Goal: Task Accomplishment & Management: Manage account settings

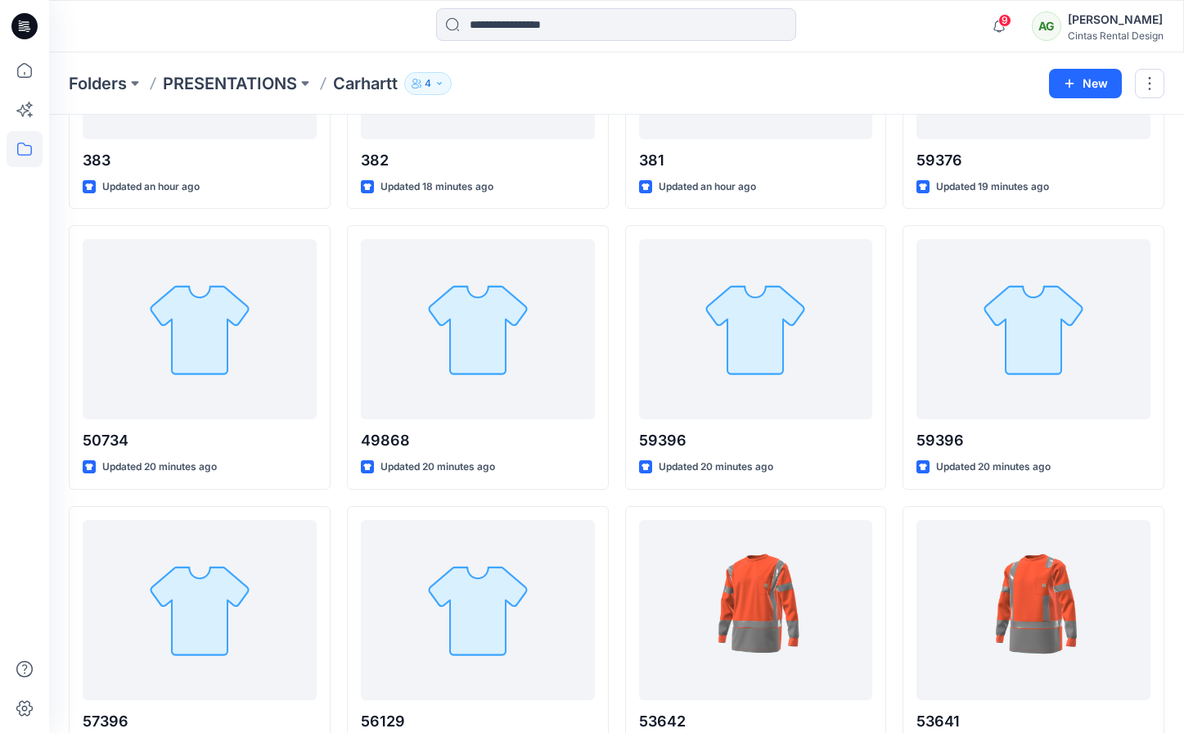
scroll to position [671, 0]
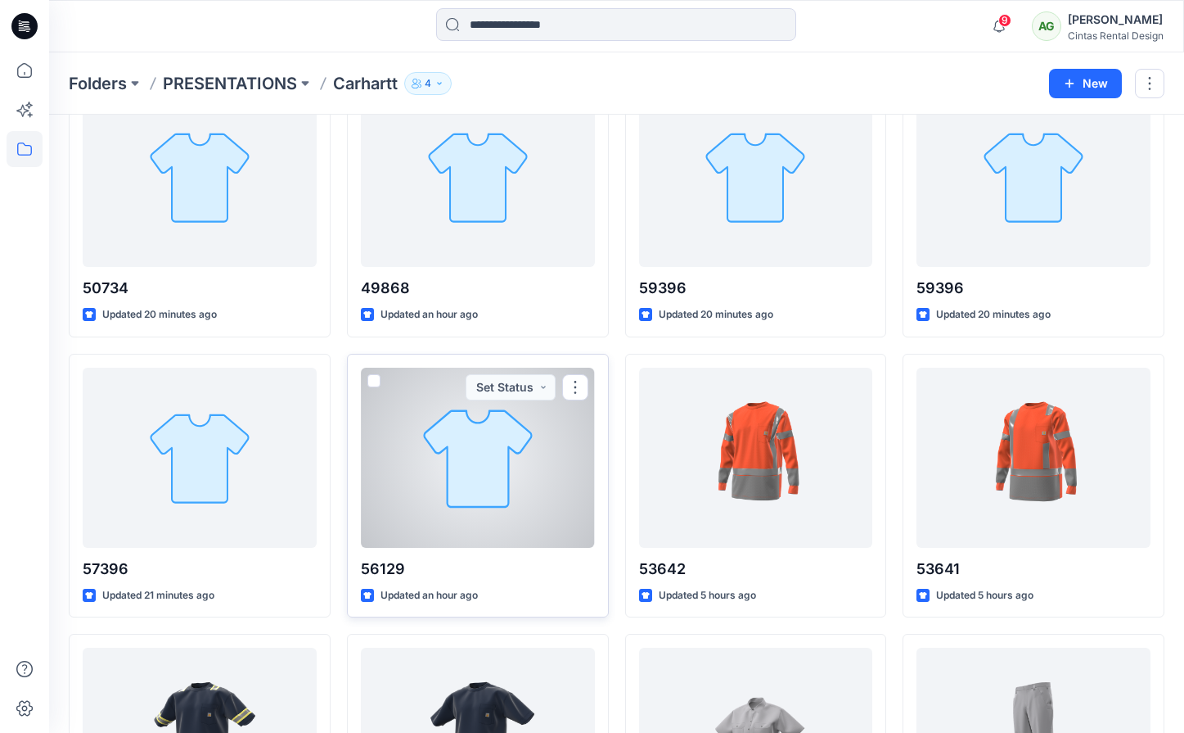
click at [486, 439] on div at bounding box center [478, 458] width 234 height 180
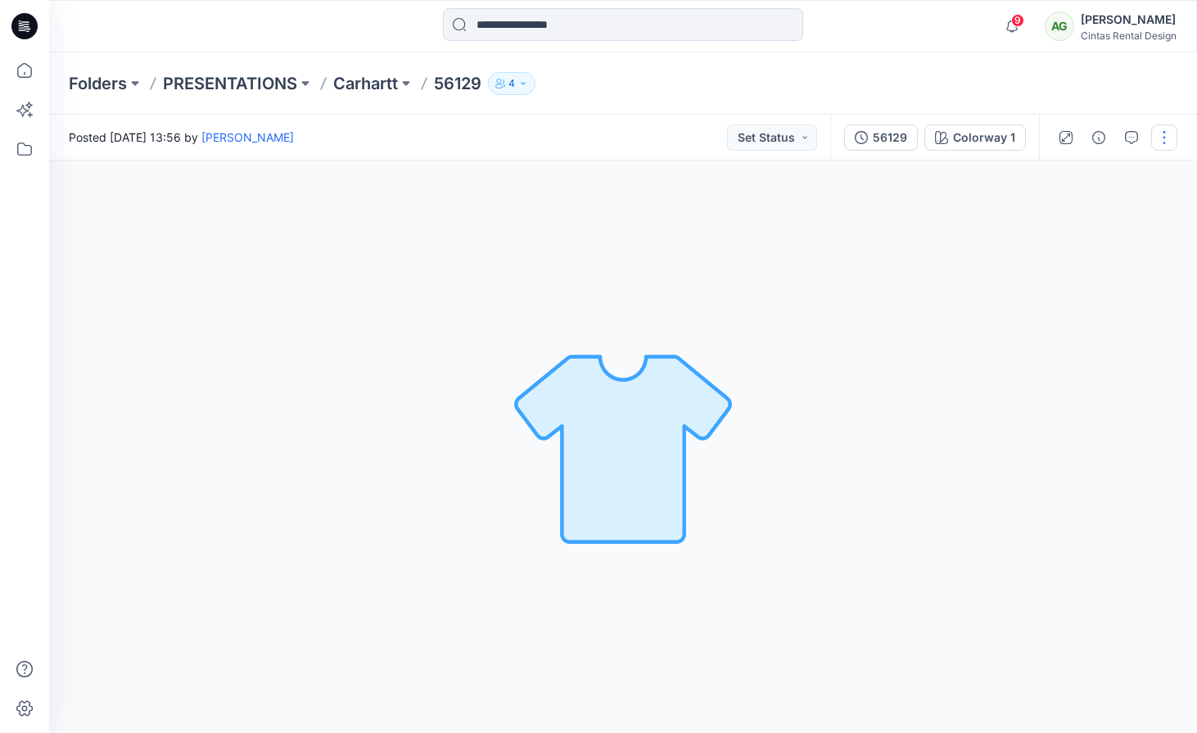
click at [1162, 137] on button "button" at bounding box center [1164, 137] width 26 height 26
click at [1098, 204] on div at bounding box center [1095, 199] width 157 height 16
click at [1100, 209] on button "Edit" at bounding box center [1095, 221] width 151 height 30
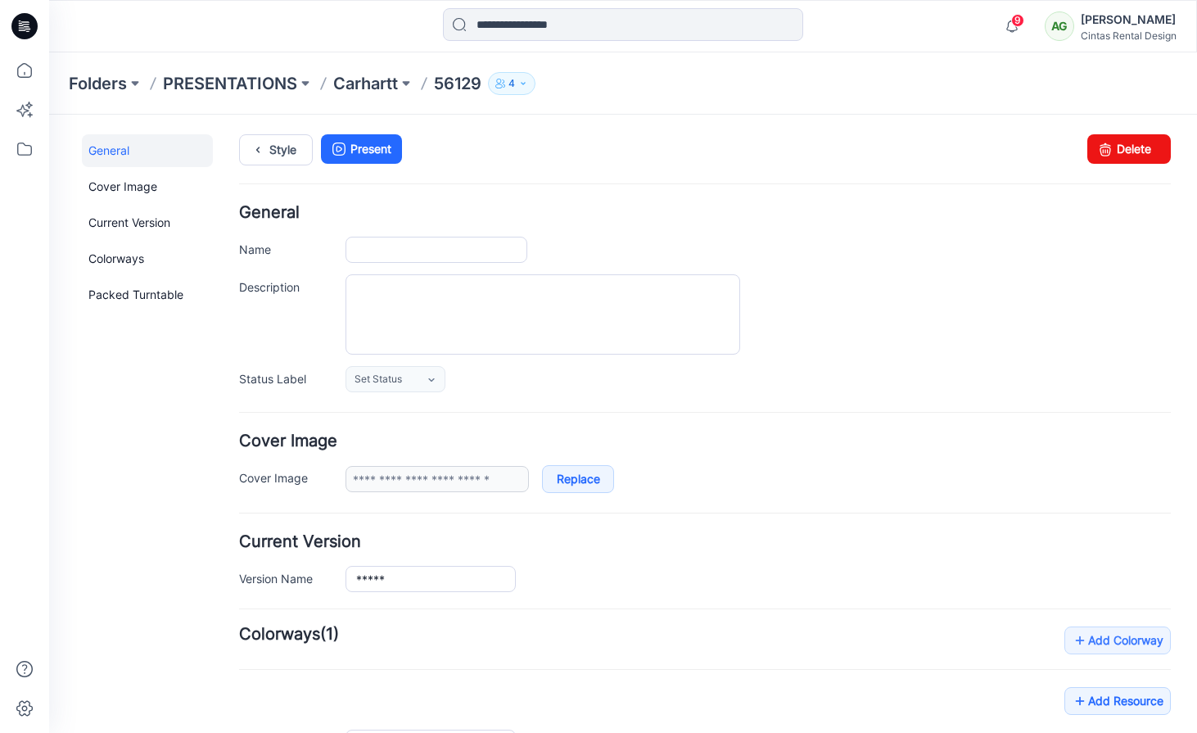
type input "*****"
type input "**********"
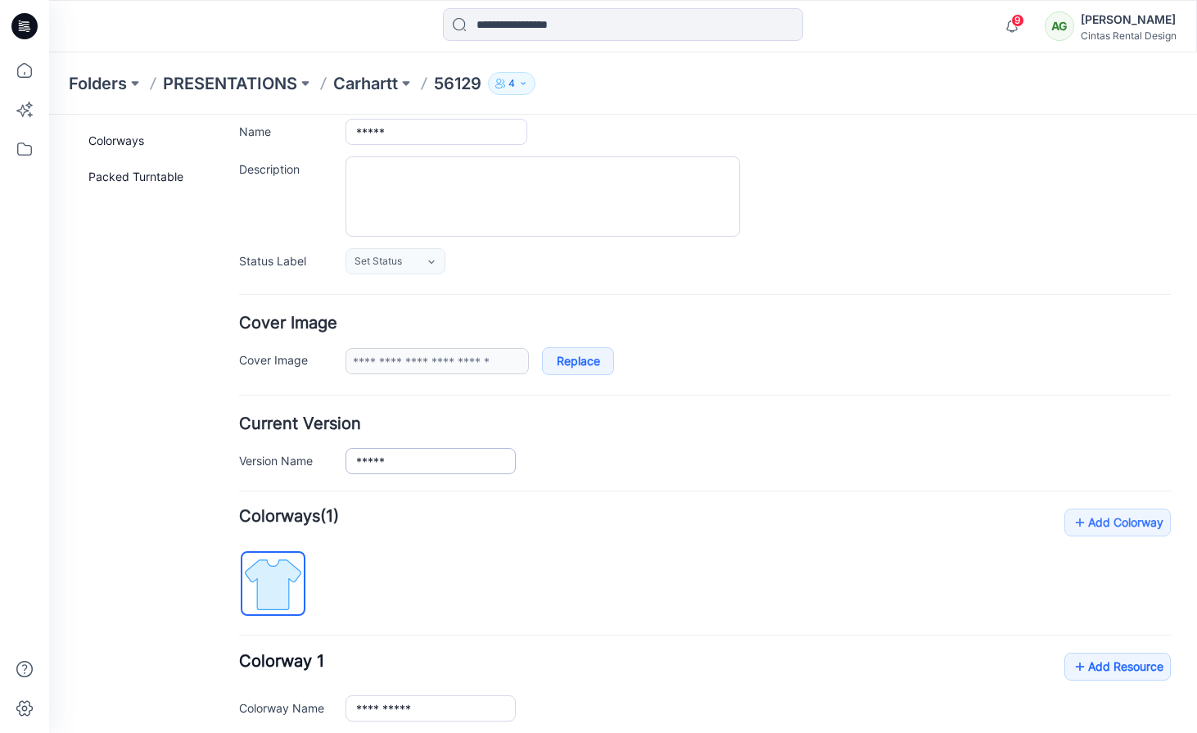
scroll to position [127, 0]
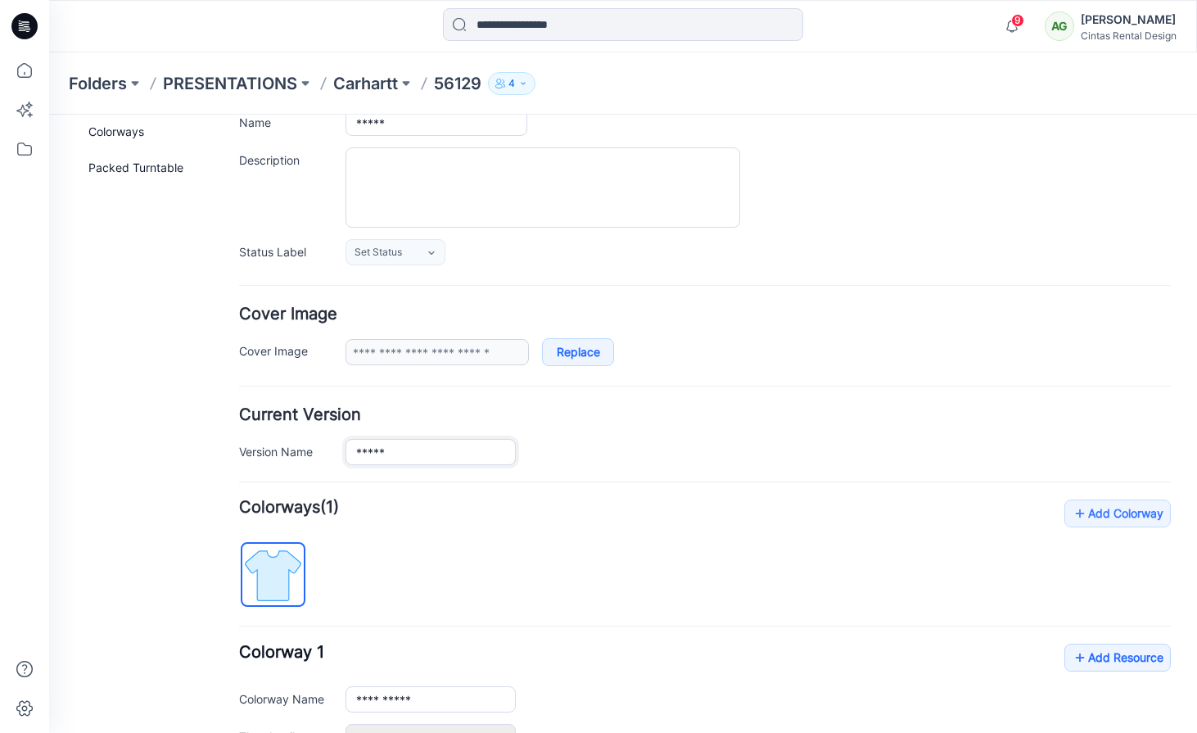
drag, startPoint x: 472, startPoint y: 447, endPoint x: 197, endPoint y: 395, distance: 280.0
click at [234, 423] on div "General Cover Image Current Version Colorways Packed Turntable Style Present Ch…" at bounding box center [613, 454] width 1128 height 933
type input "**********"
drag, startPoint x: 452, startPoint y: 454, endPoint x: 212, endPoint y: 426, distance: 241.4
click at [212, 426] on div "General Cover Image Current Version Colorways Packed Turntable Style Present Ch…" at bounding box center [613, 454] width 1128 height 933
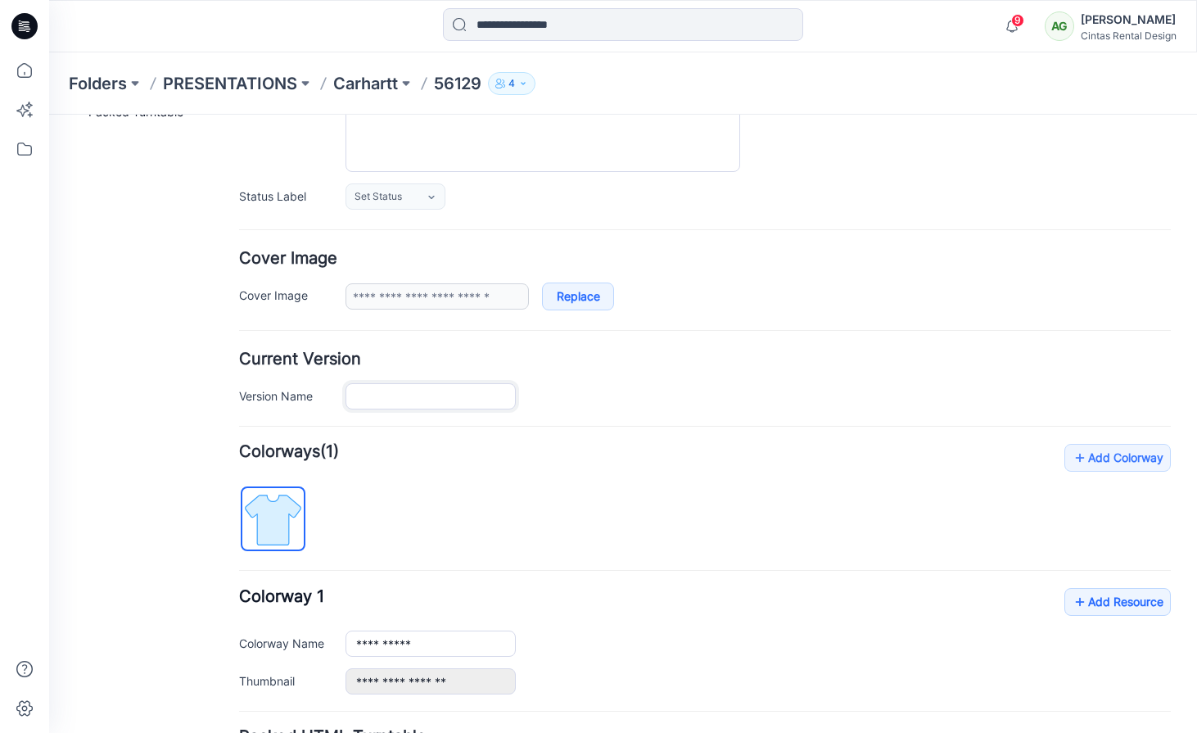
scroll to position [191, 0]
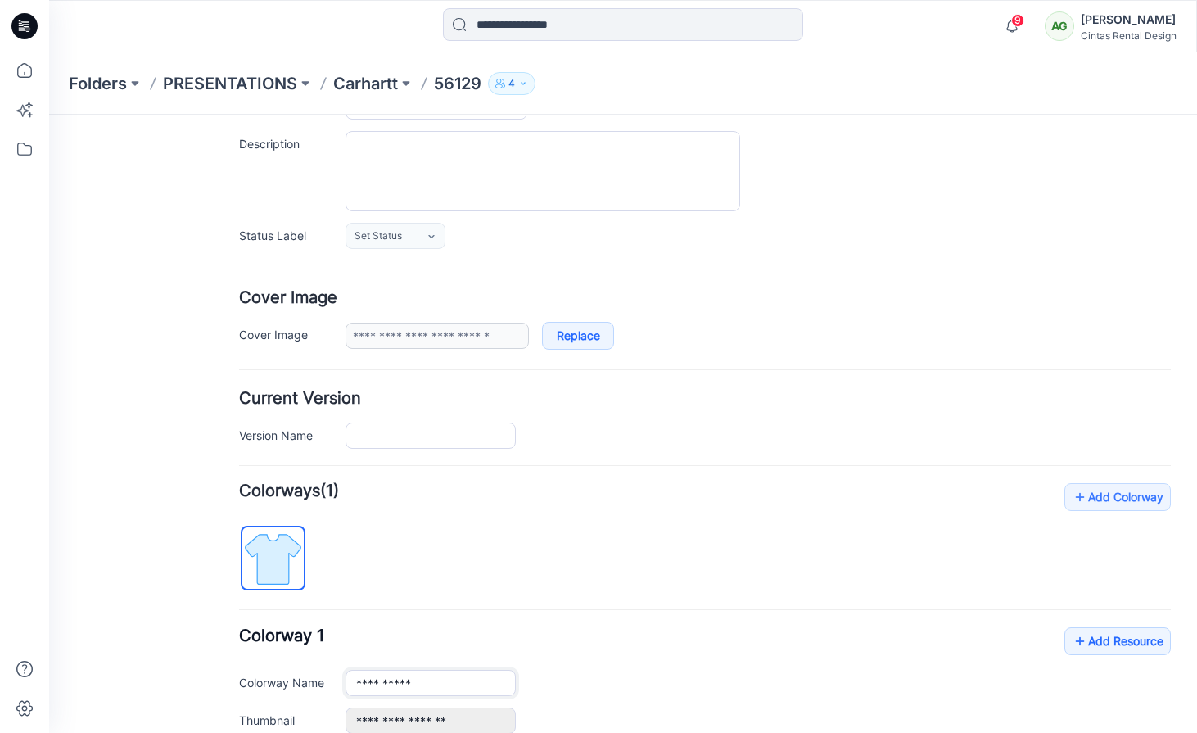
drag, startPoint x: 426, startPoint y: 631, endPoint x: 127, endPoint y: 512, distance: 321.5
click at [152, 611] on div "General Cover Image Current Version Colorways Packed Turntable Style Present Ch…" at bounding box center [613, 414] width 1128 height 981
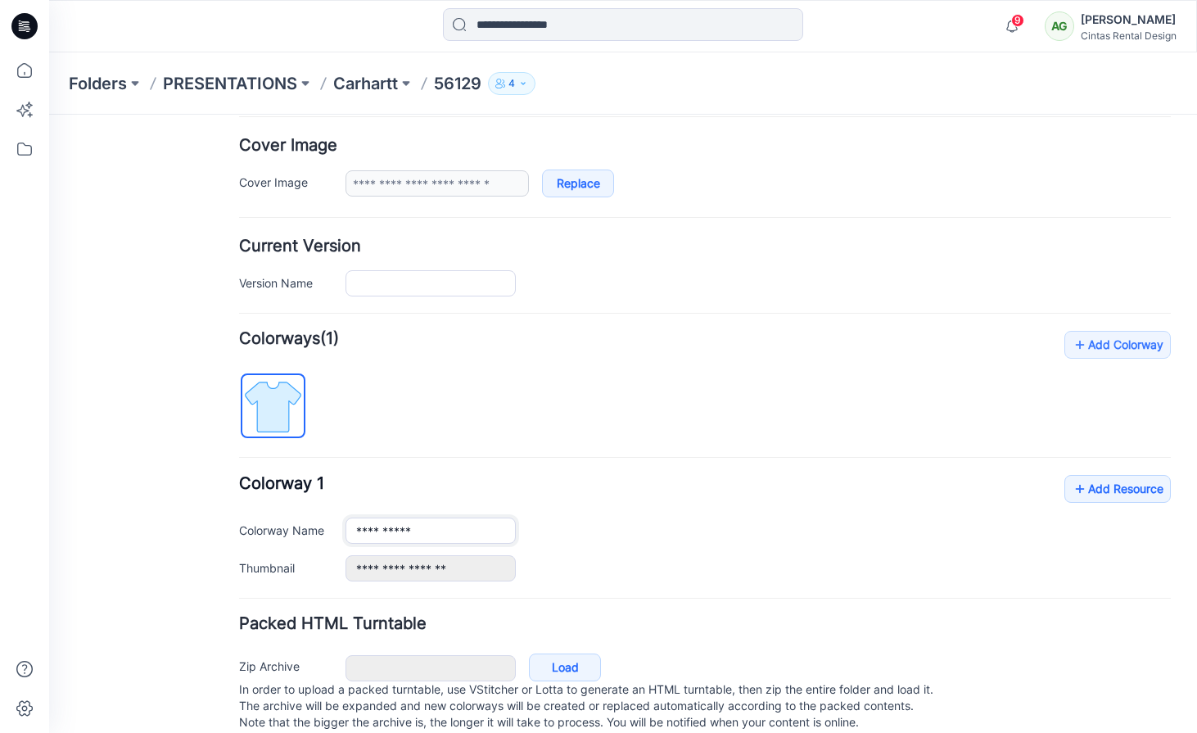
scroll to position [345, 0]
drag, startPoint x: 440, startPoint y: 533, endPoint x: 232, endPoint y: 451, distance: 222.7
click at [246, 498] on div "**********" at bounding box center [704, 526] width 931 height 106
type input "**********"
click at [1085, 496] on link "Add Resource" at bounding box center [1117, 487] width 106 height 28
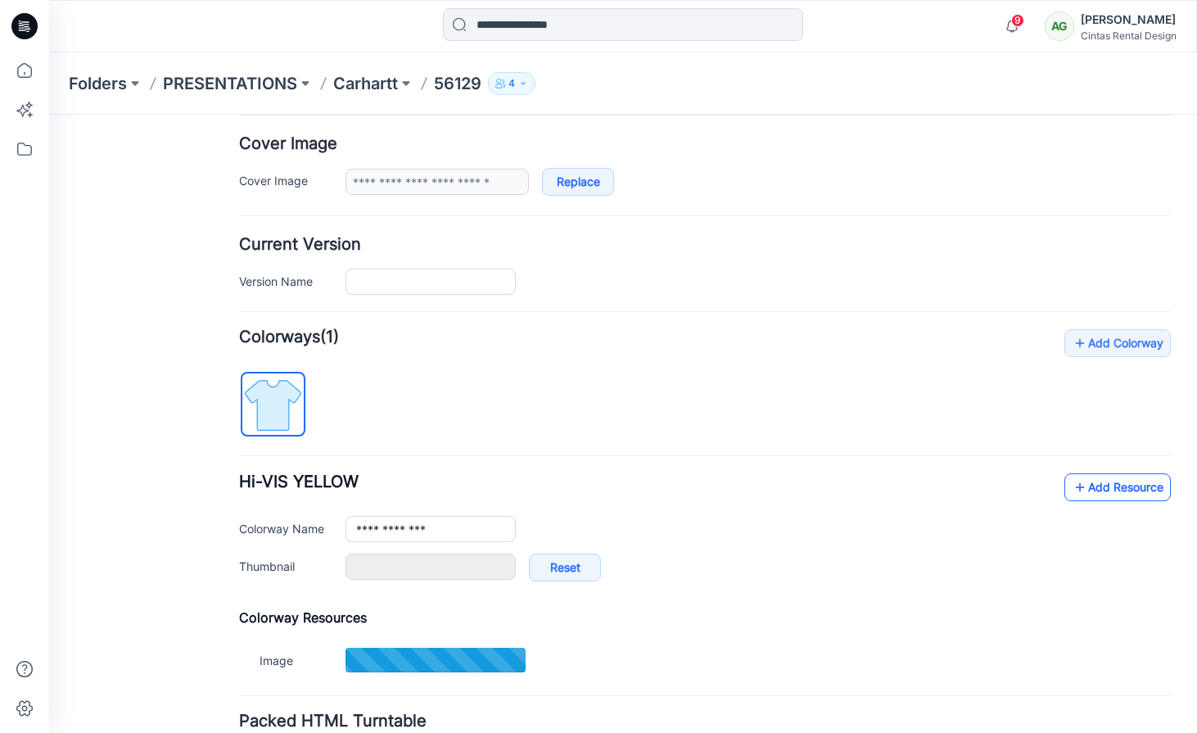
type input "**********"
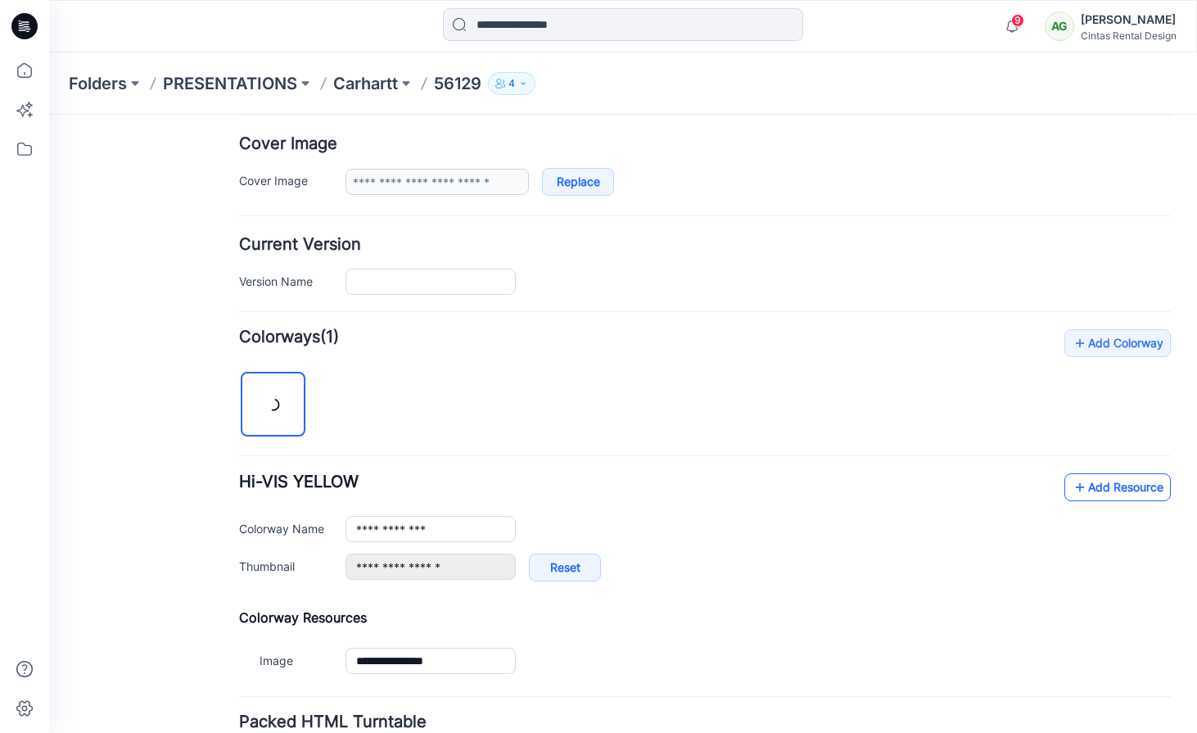
click at [1098, 496] on link "Add Resource" at bounding box center [1117, 487] width 106 height 28
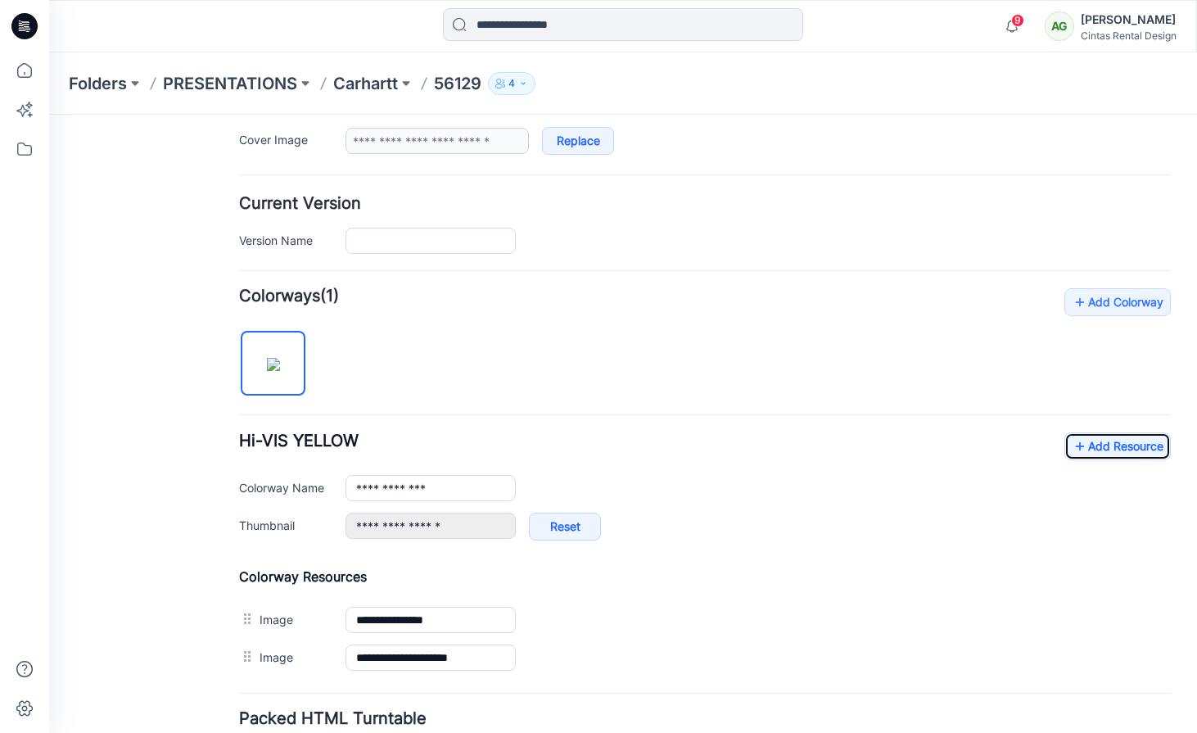
scroll to position [388, 0]
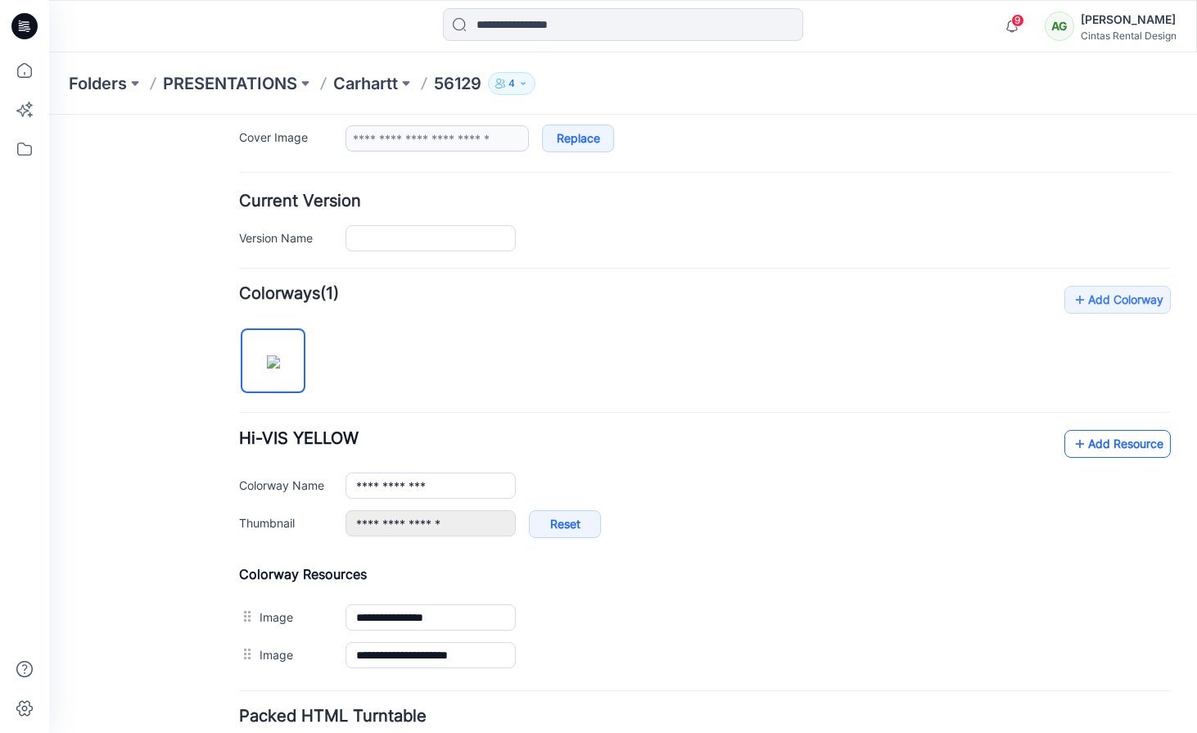
click at [1091, 449] on link "Add Resource" at bounding box center [1117, 444] width 106 height 28
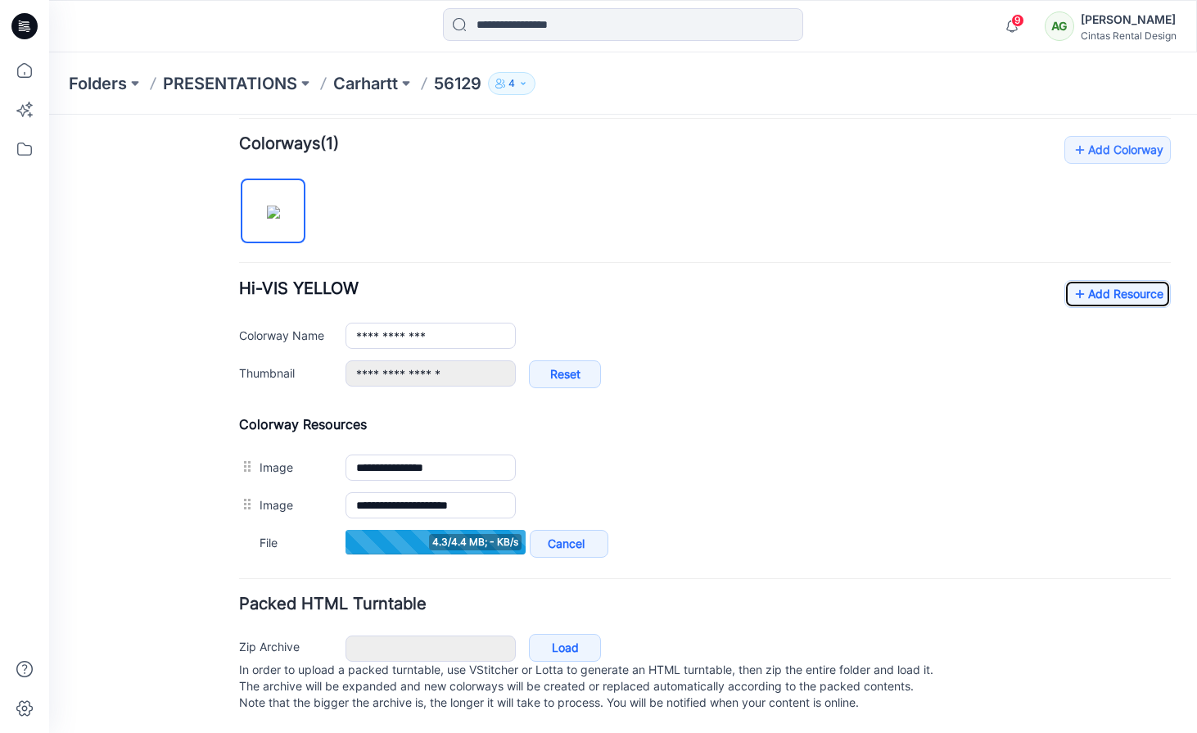
scroll to position [554, 0]
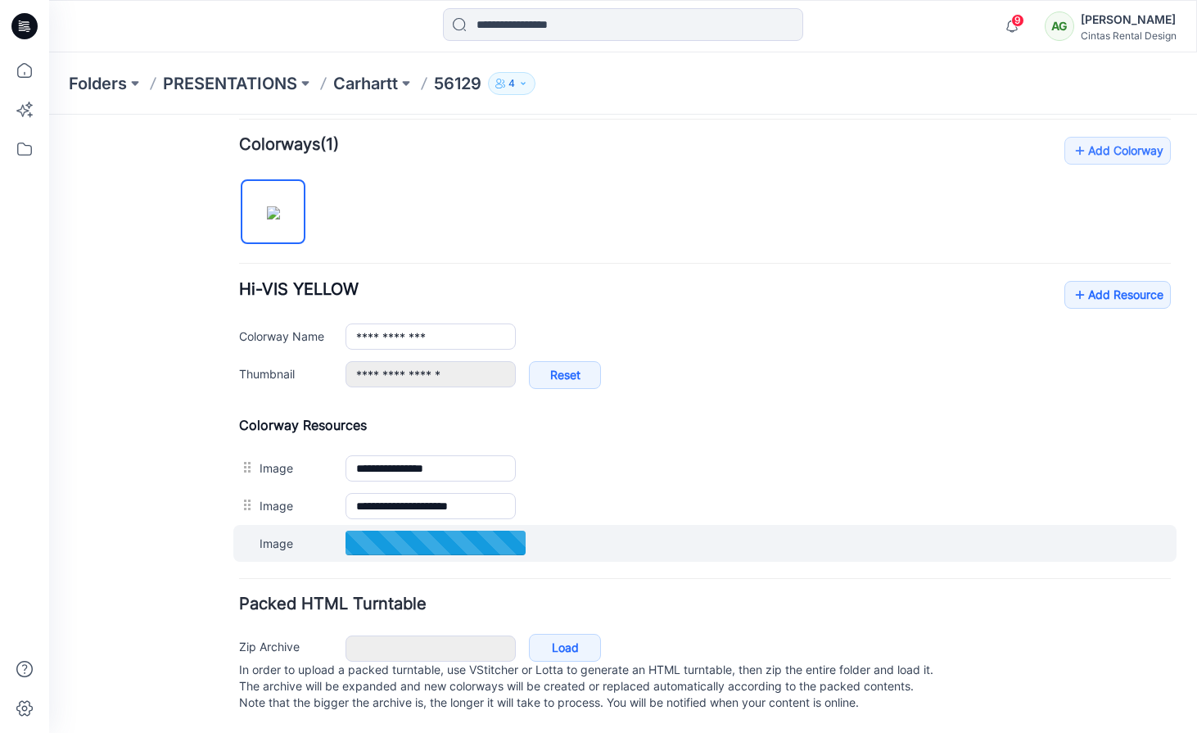
click at [570, 530] on div "Image Cancel Add to all colorways Set as Thumbnail Unset as Thumbnail" at bounding box center [704, 543] width 943 height 37
click at [49, 115] on img at bounding box center [49, 115] width 0 height 0
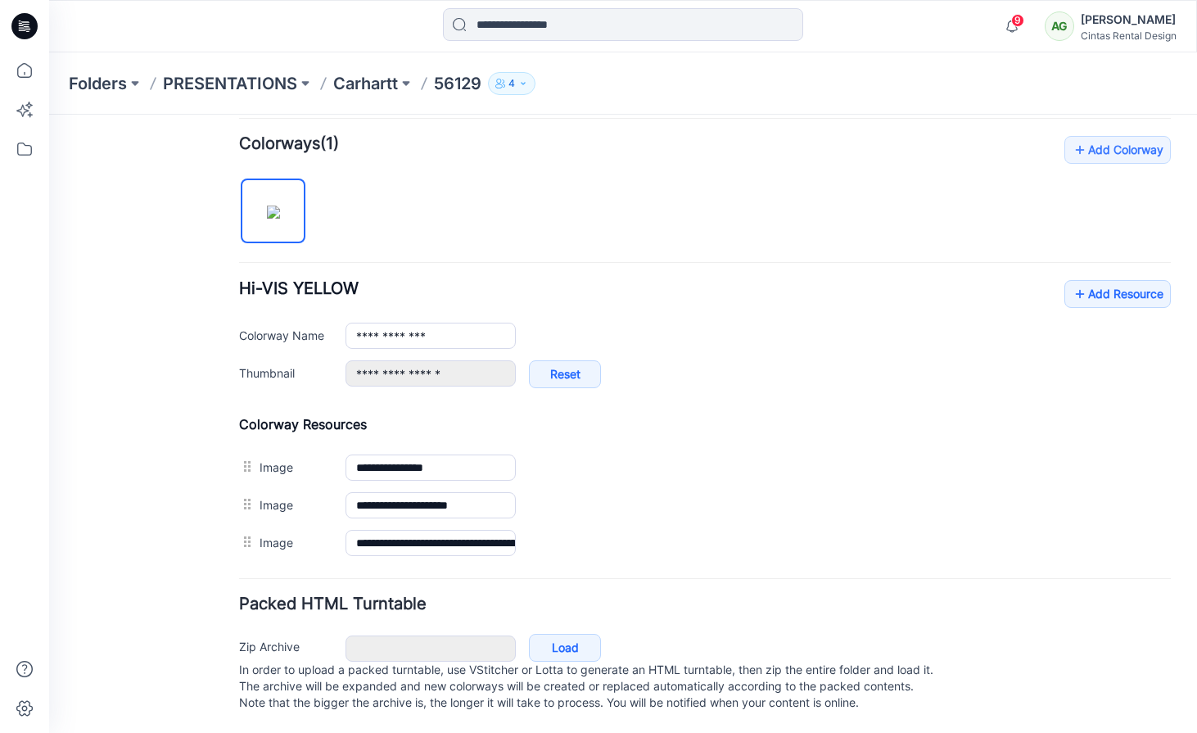
scroll to position [517, 0]
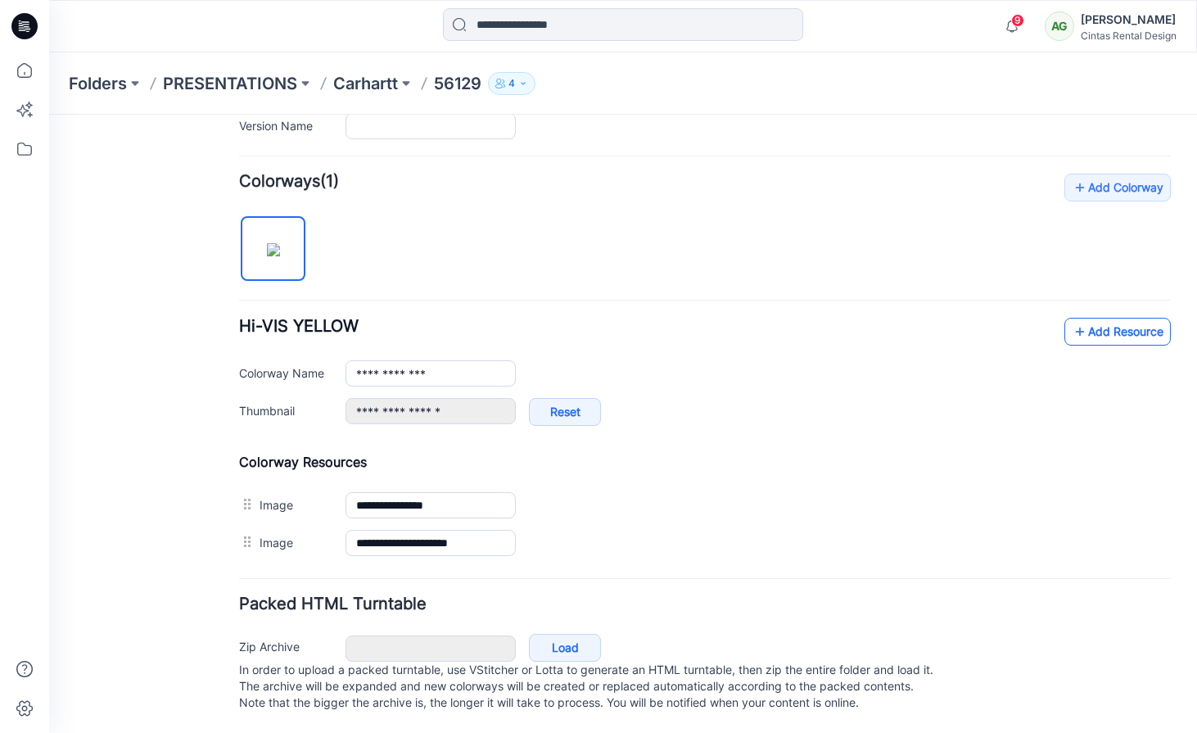
click at [1085, 320] on link "Add Resource" at bounding box center [1117, 332] width 106 height 28
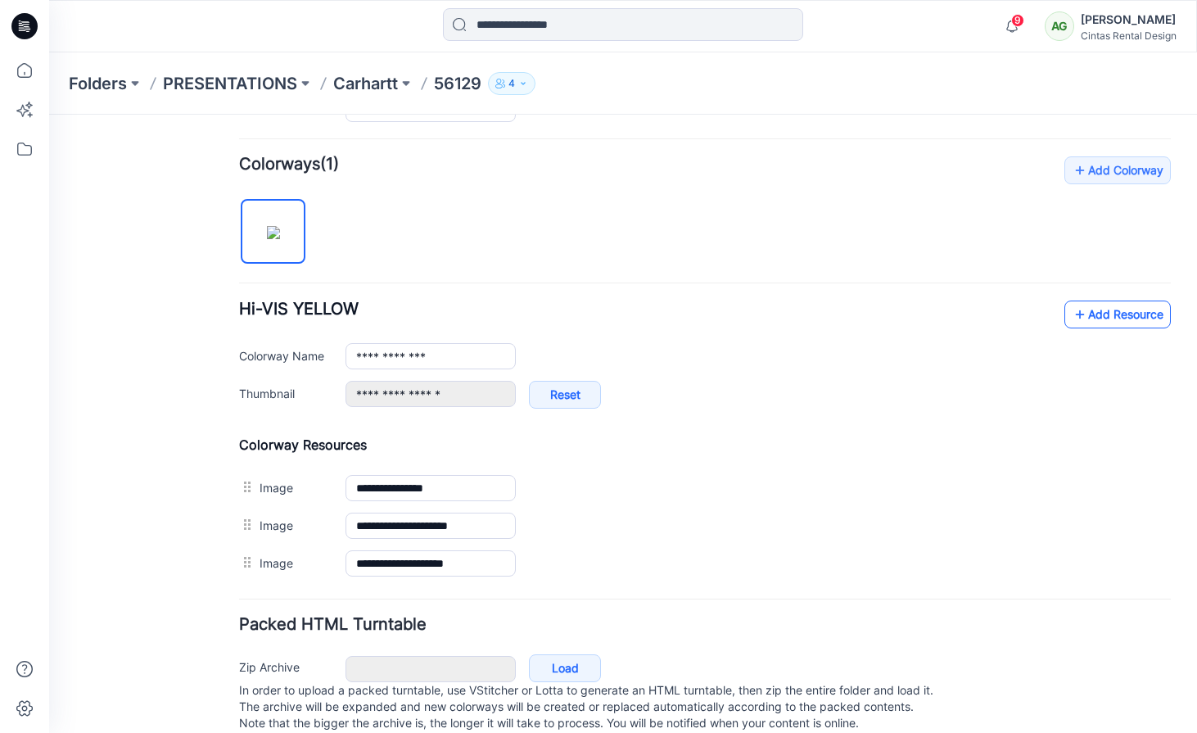
click at [1073, 317] on icon at bounding box center [1079, 314] width 16 height 26
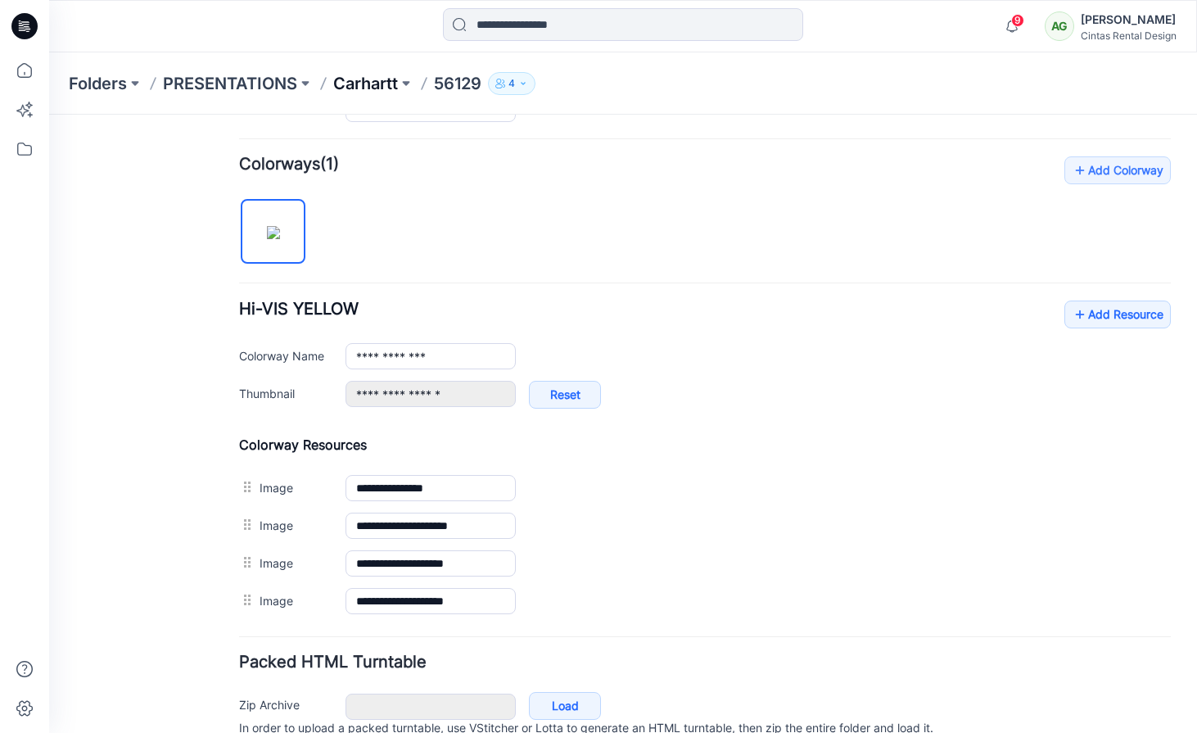
click at [358, 82] on p "Carhartt" at bounding box center [365, 83] width 65 height 23
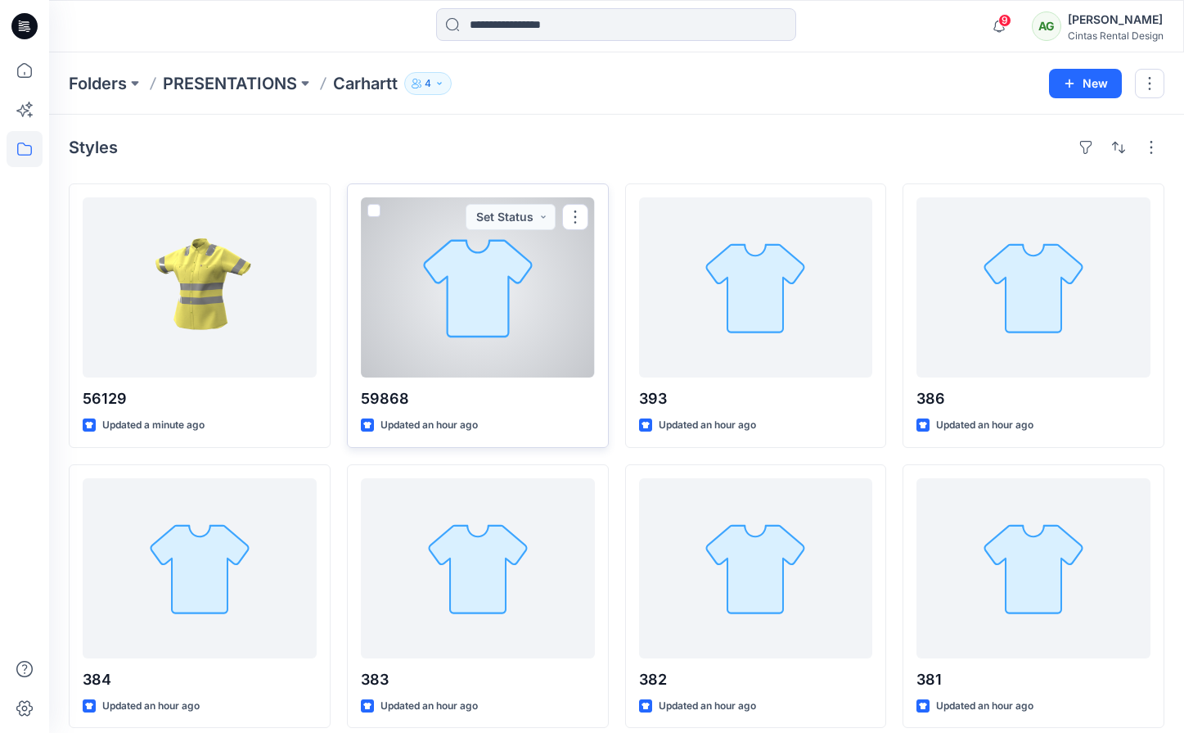
click at [512, 319] on div at bounding box center [478, 287] width 234 height 180
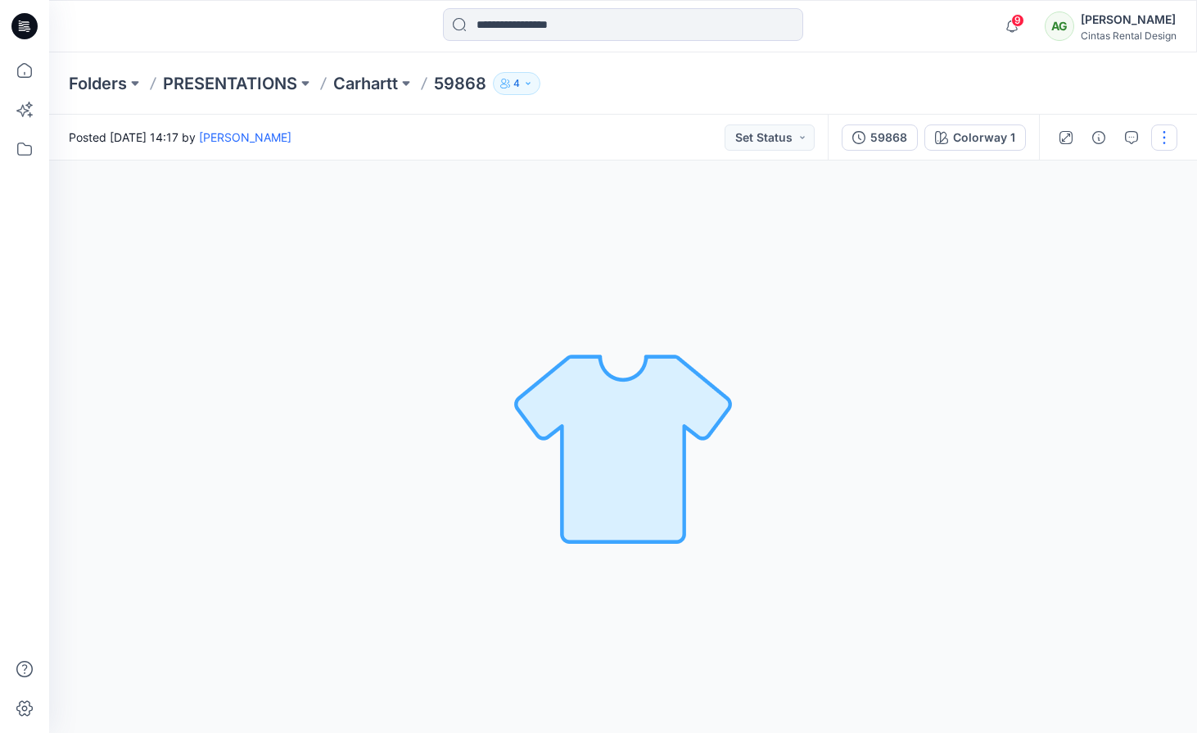
click at [1161, 137] on button "button" at bounding box center [1164, 137] width 26 height 26
click at [1079, 213] on button "Edit" at bounding box center [1095, 221] width 151 height 30
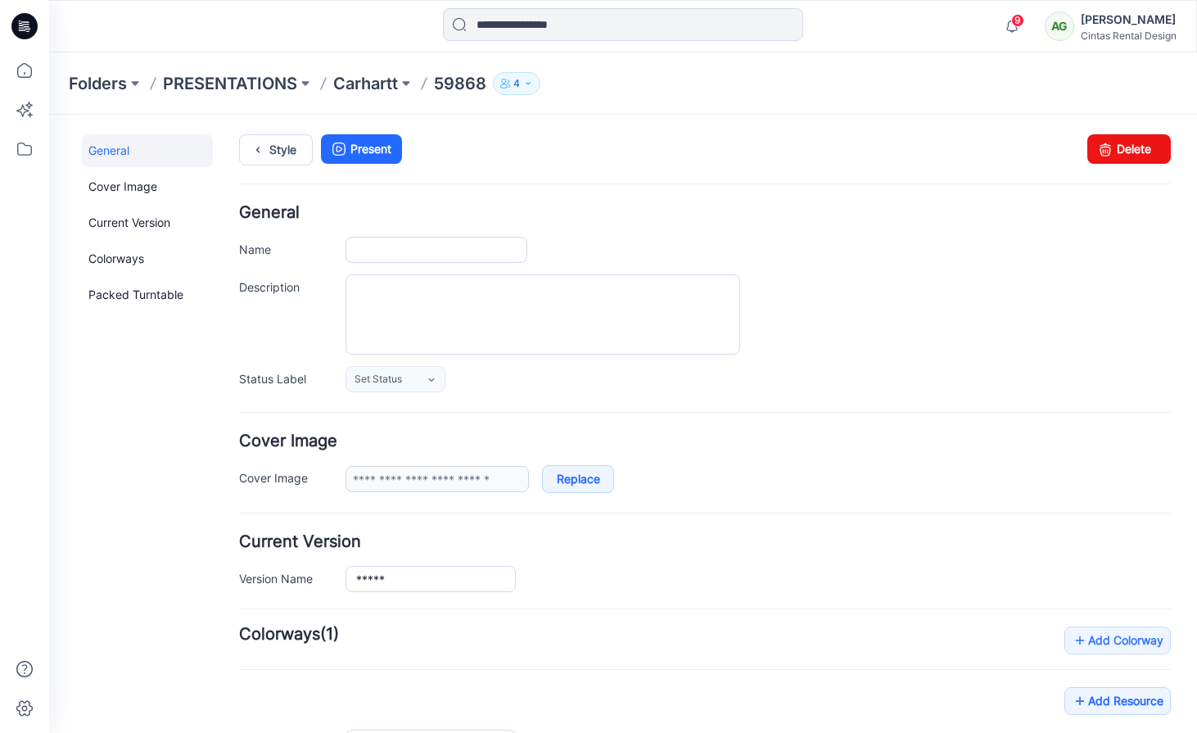
type input "*****"
type input "**********"
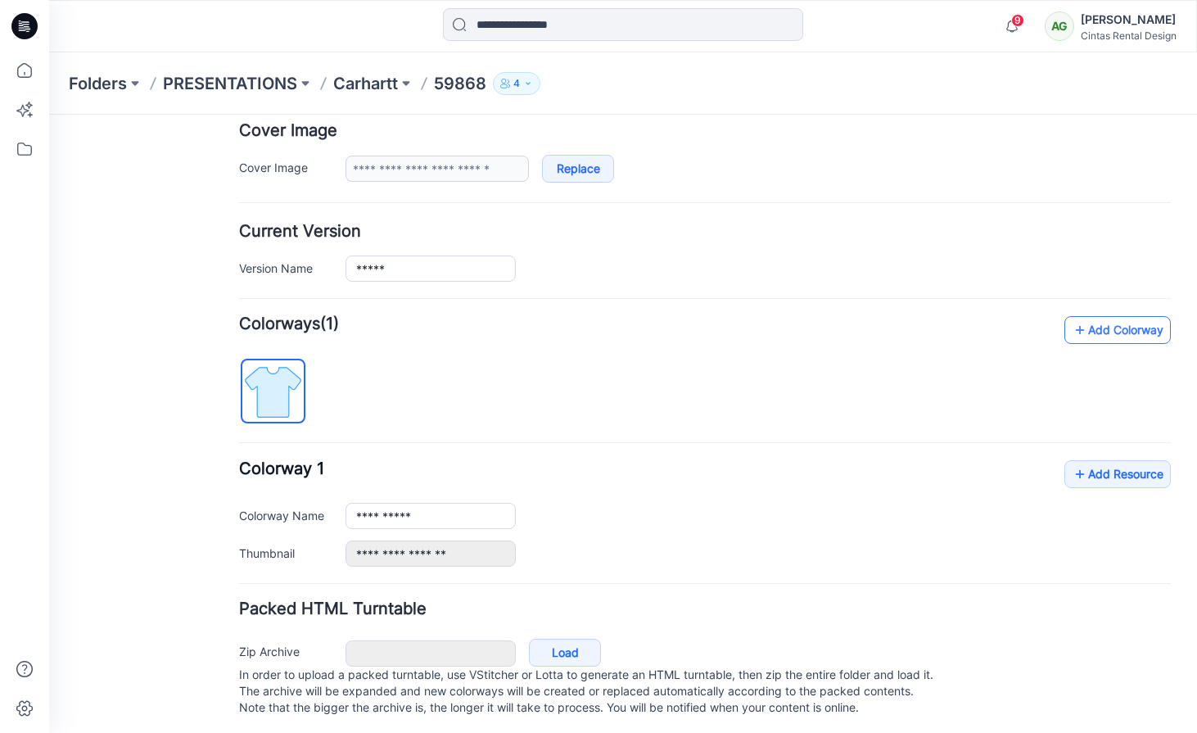
click at [1107, 322] on link "Add Colorway" at bounding box center [1117, 330] width 106 height 28
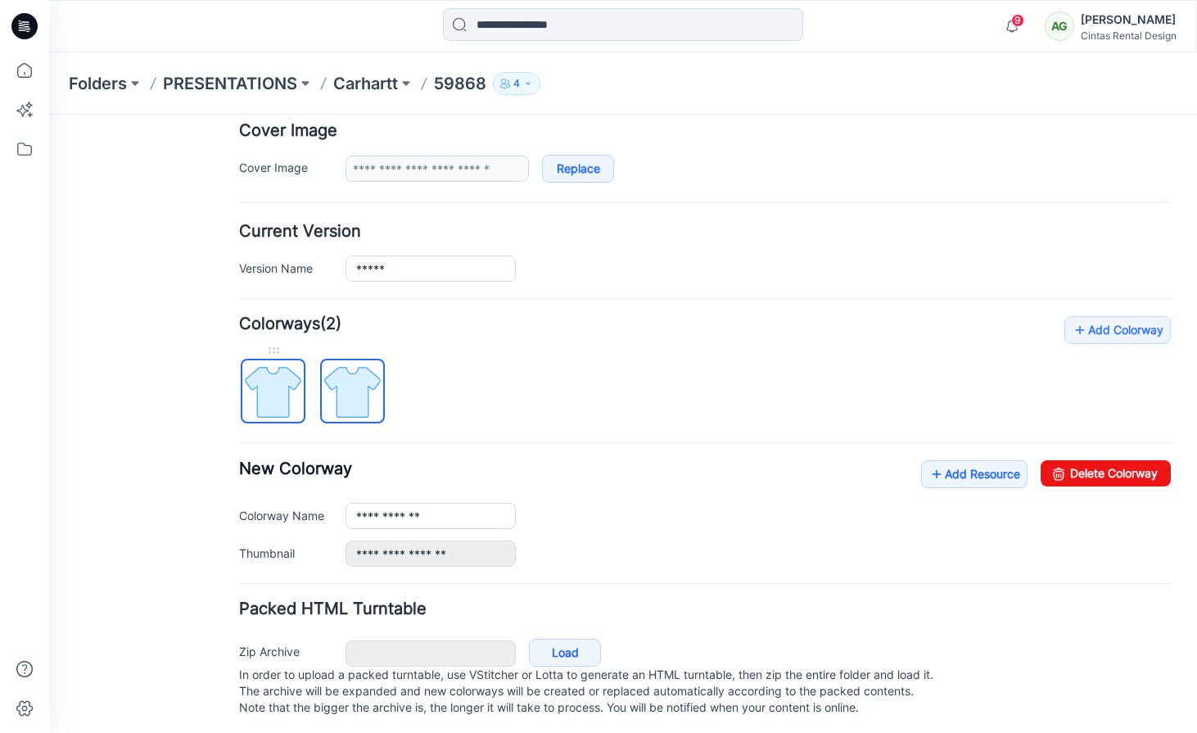
click at [262, 391] on img at bounding box center [272, 391] width 61 height 61
click at [355, 400] on img at bounding box center [352, 391] width 61 height 61
drag, startPoint x: 461, startPoint y: 514, endPoint x: 206, endPoint y: 458, distance: 260.8
click at [206, 458] on div "General Cover Image Current Version Colorways Packed Turntable Style Present Ch…" at bounding box center [613, 270] width 1128 height 933
click at [285, 396] on img at bounding box center [272, 391] width 61 height 61
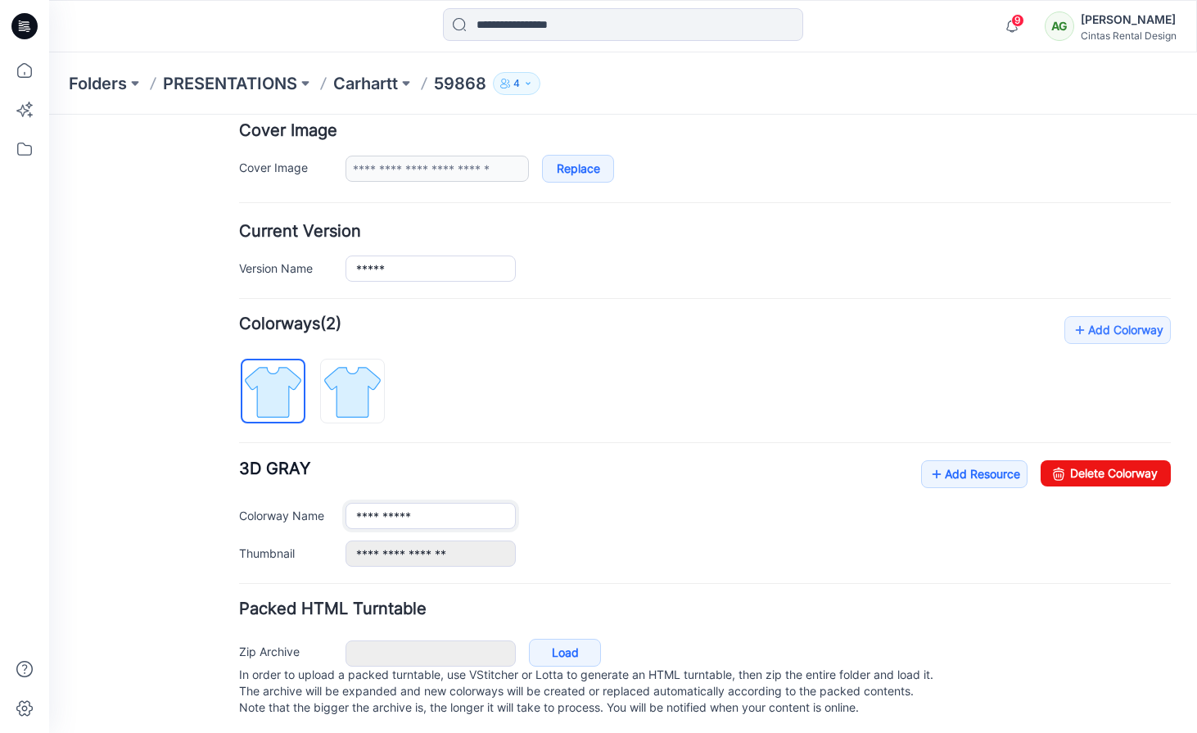
drag, startPoint x: 431, startPoint y: 516, endPoint x: 140, endPoint y: 418, distance: 306.5
click at [176, 468] on div "General Cover Image Current Version Colorways Packed Turntable Style Present Ch…" at bounding box center [613, 270] width 1128 height 933
type input "**********"
click at [980, 483] on link "Add Resource" at bounding box center [974, 474] width 106 height 28
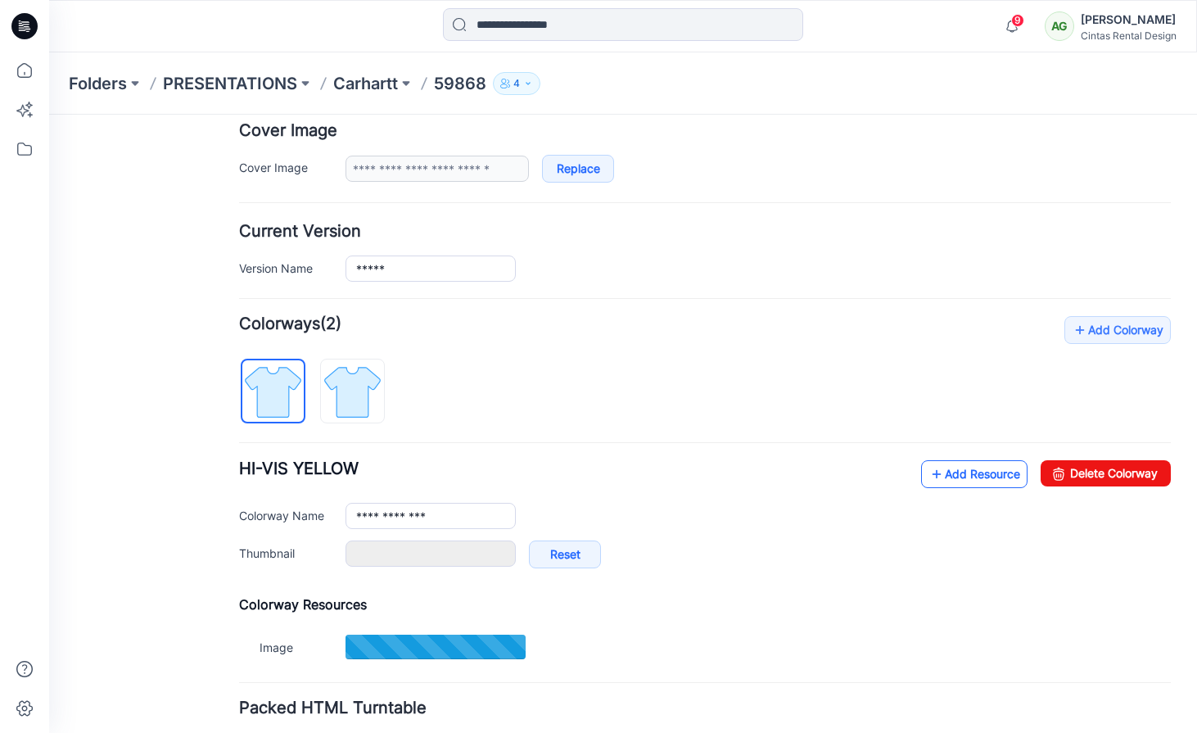
type input "**********"
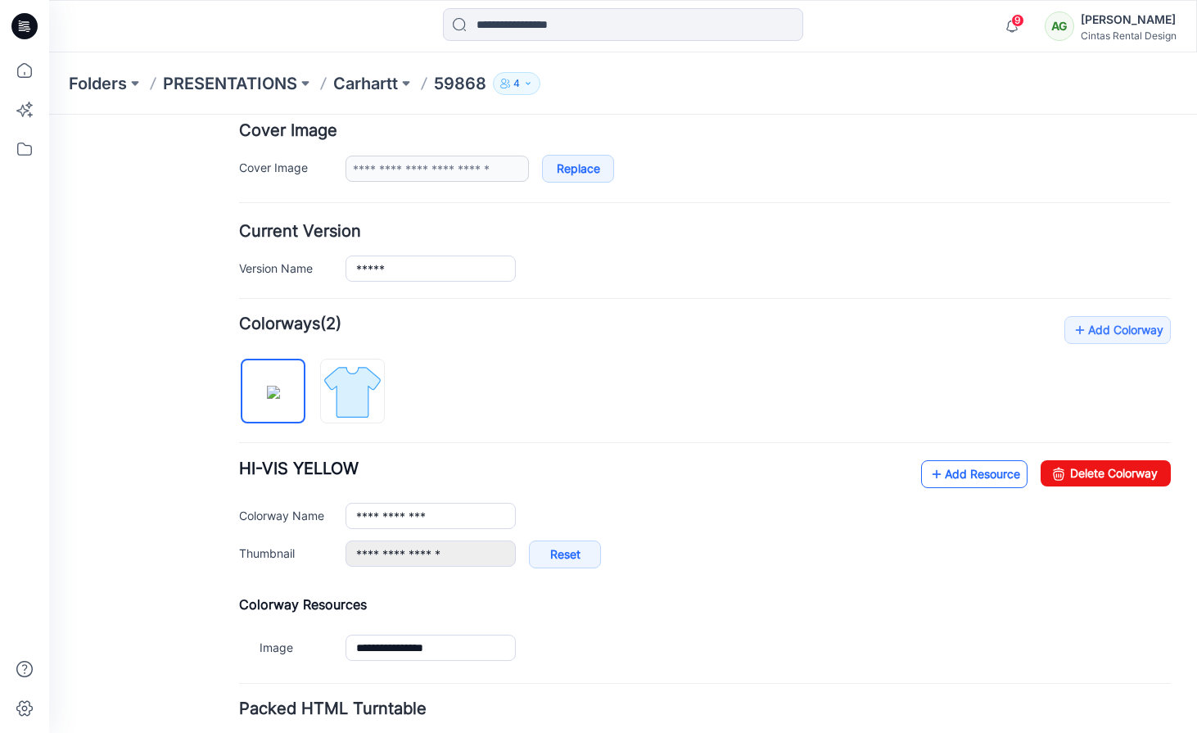
click at [967, 475] on link "Add Resource" at bounding box center [974, 474] width 106 height 28
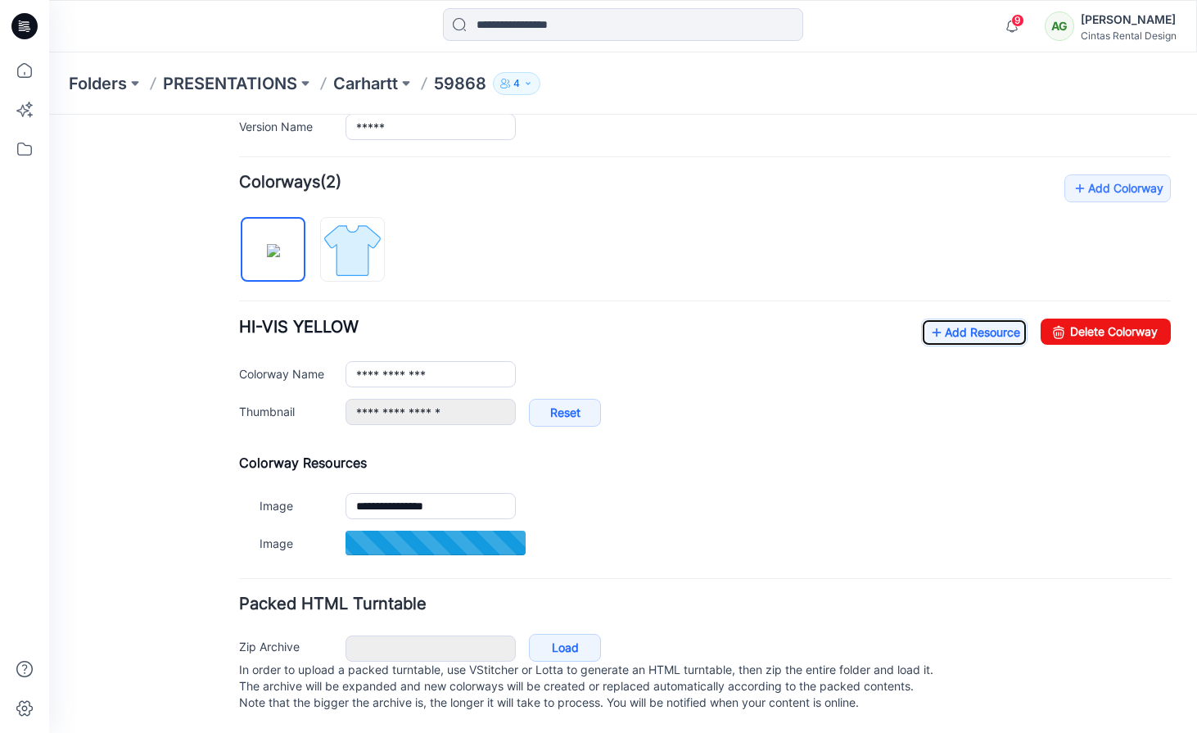
scroll to position [469, 0]
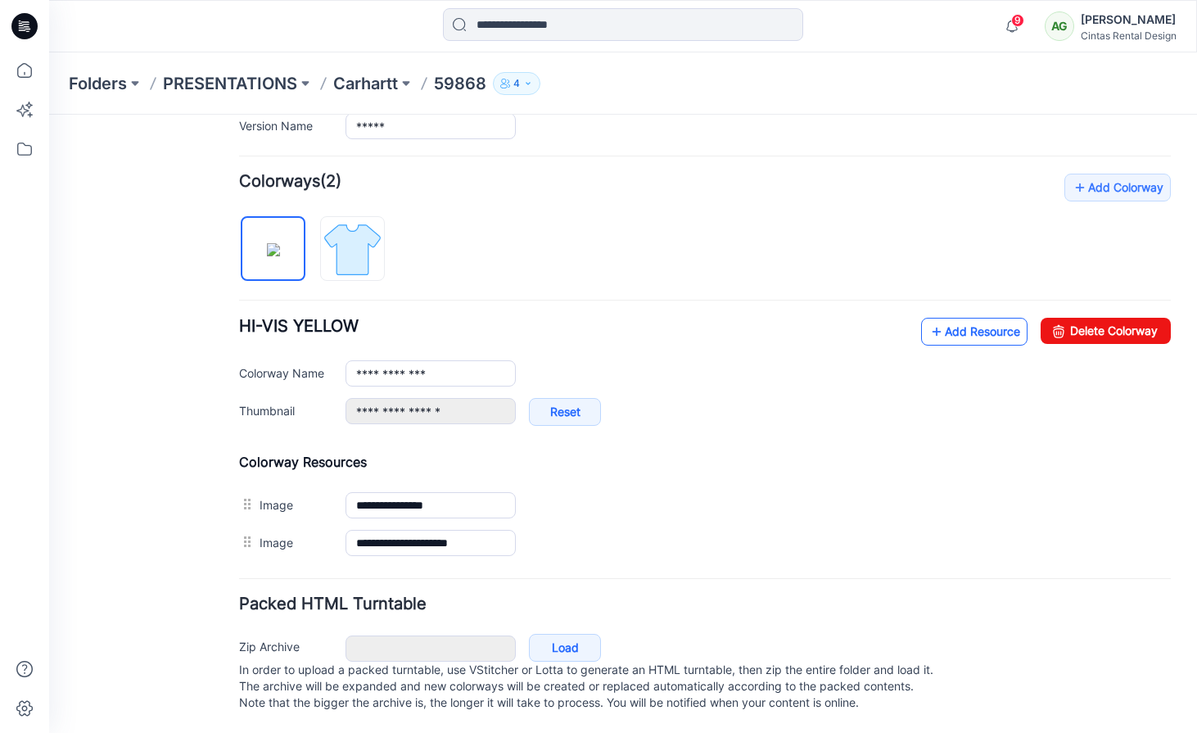
click at [963, 318] on link "Add Resource" at bounding box center [974, 332] width 106 height 28
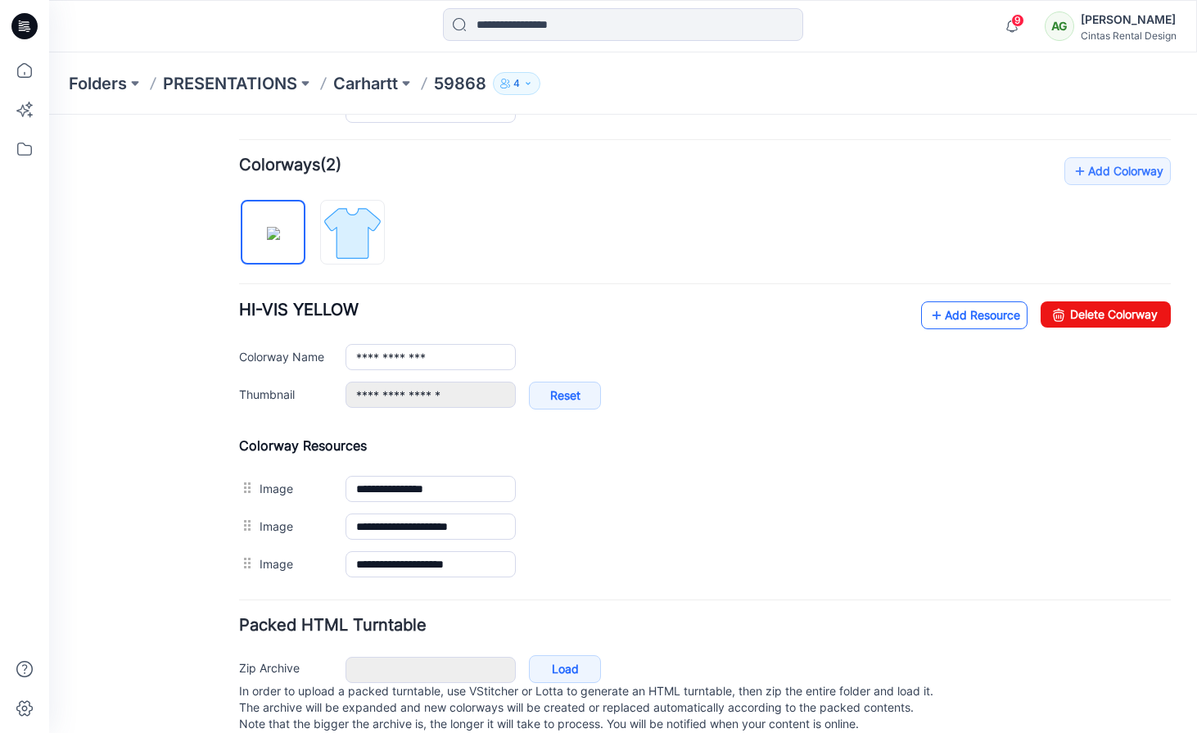
click at [970, 316] on link "Add Resource" at bounding box center [974, 315] width 106 height 28
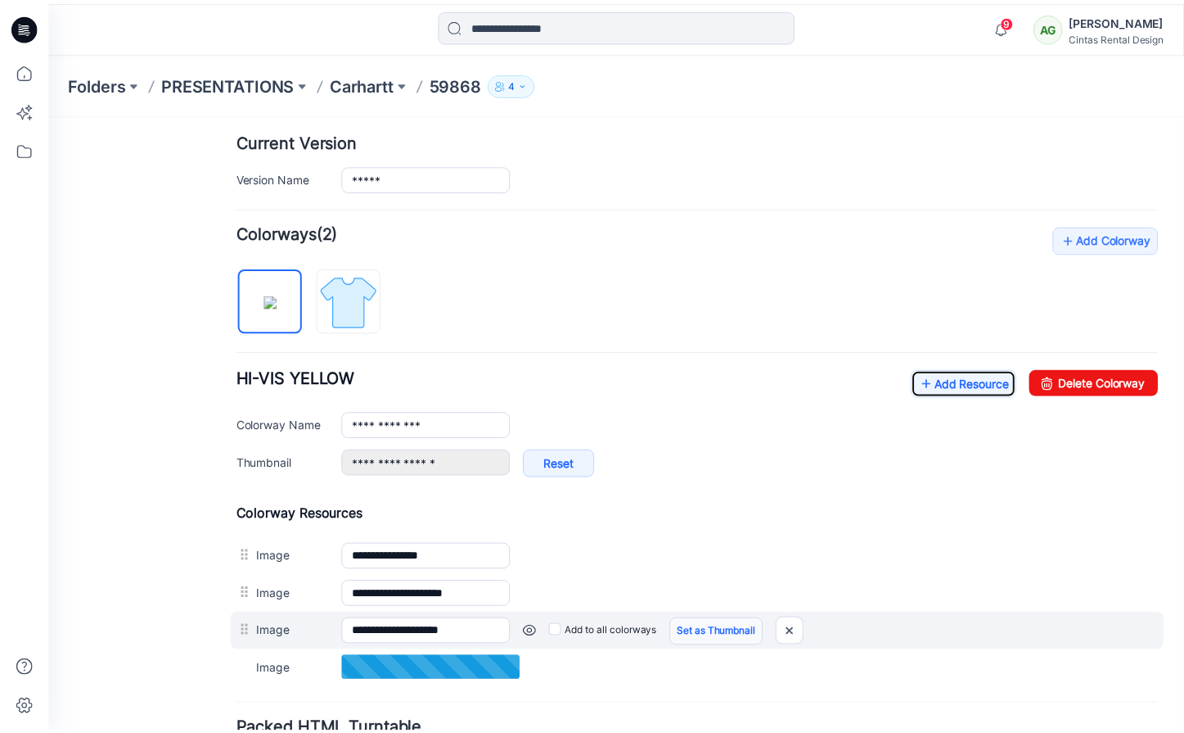
scroll to position [400, 0]
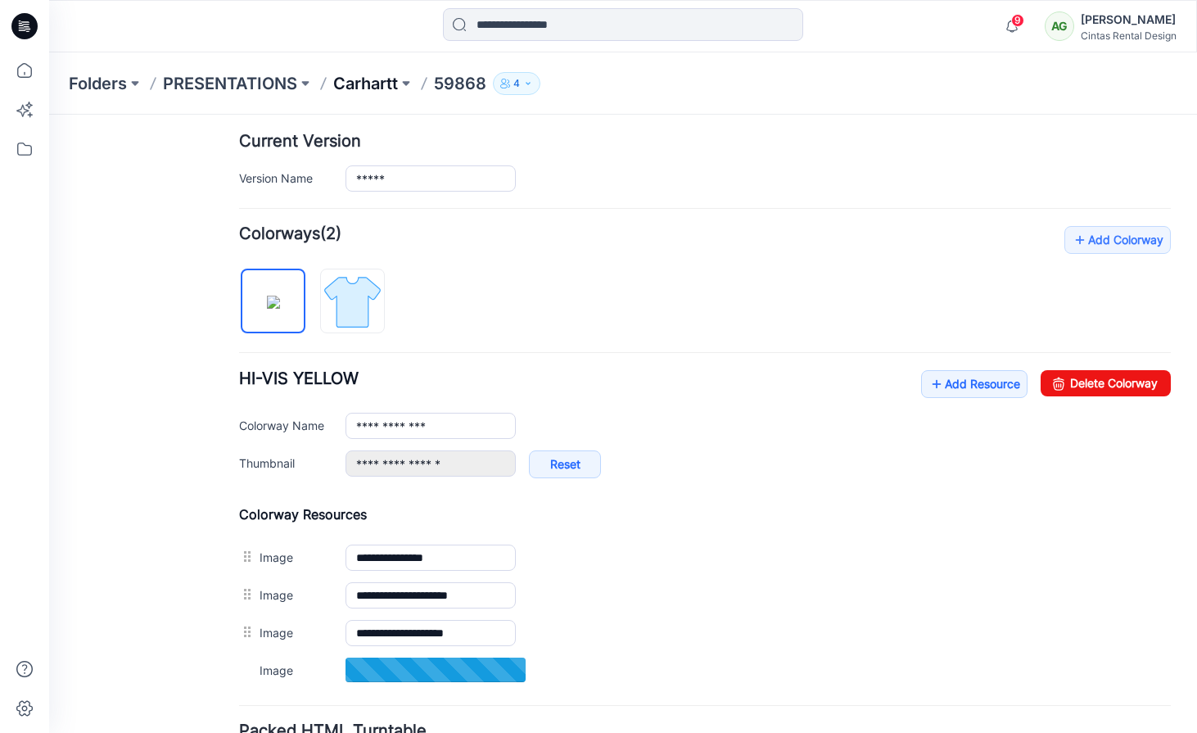
click at [351, 80] on p "Carhartt" at bounding box center [365, 83] width 65 height 23
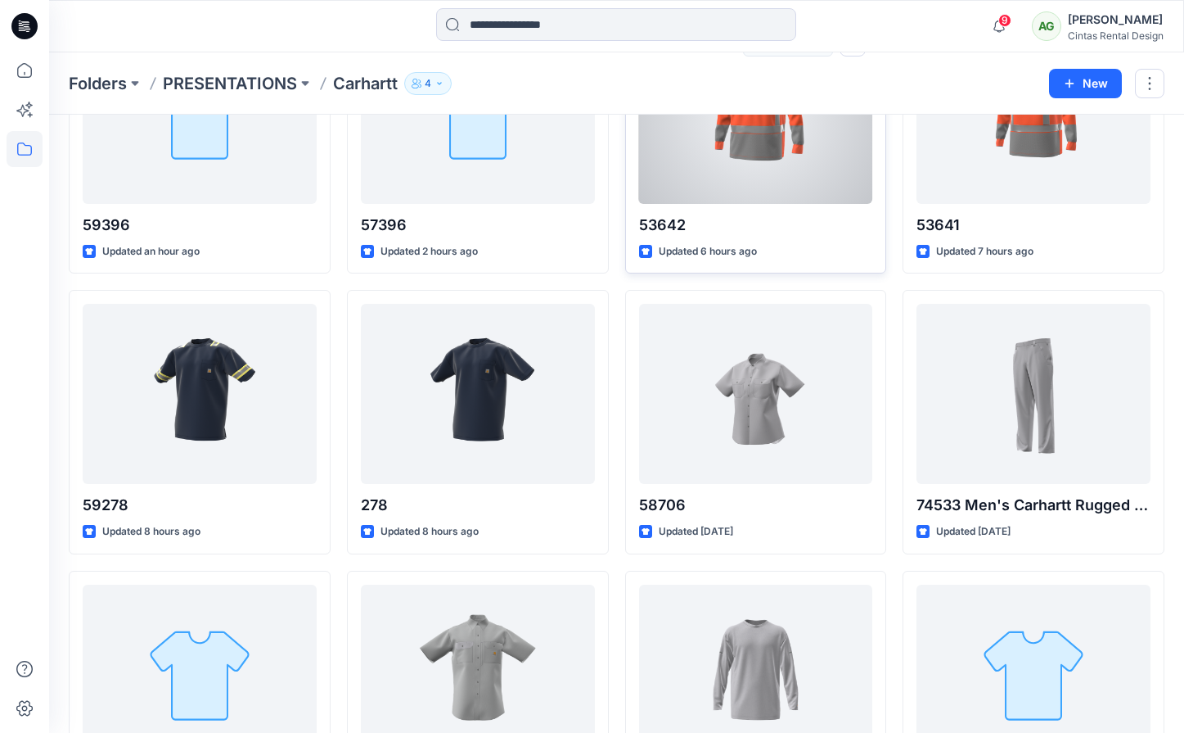
scroll to position [1037, 0]
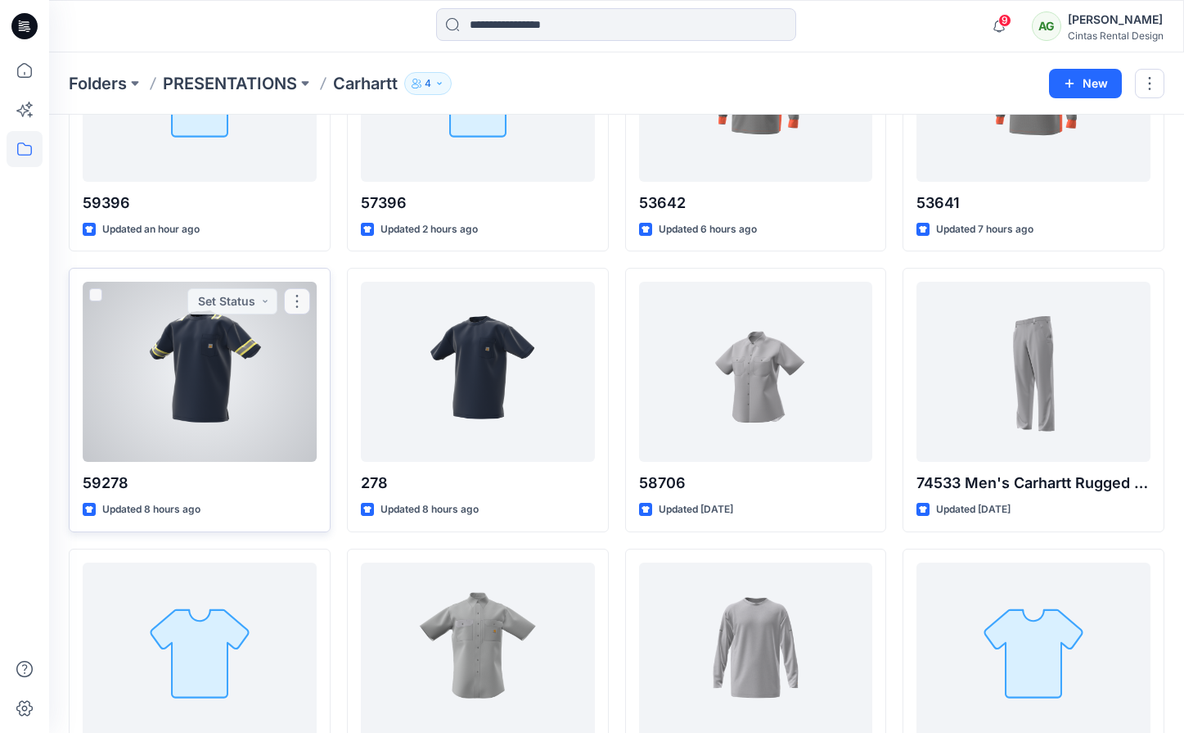
click at [220, 386] on div at bounding box center [200, 372] width 234 height 180
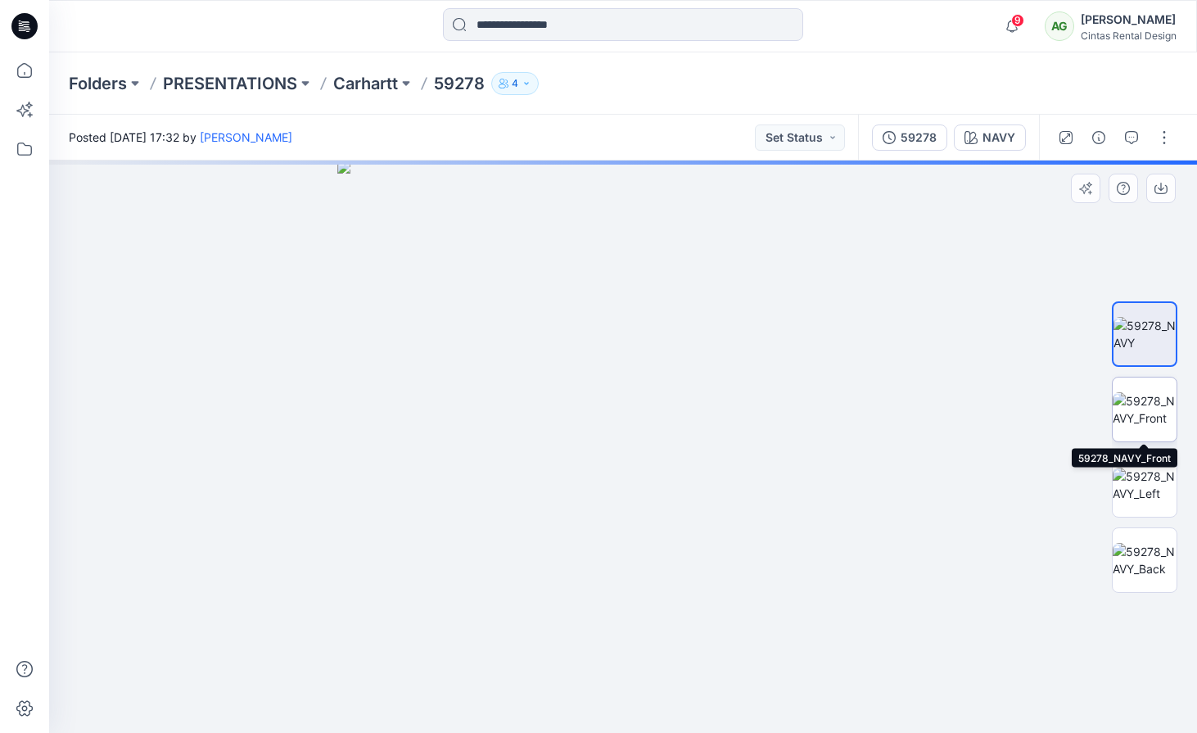
click at [1132, 420] on img at bounding box center [1144, 409] width 64 height 34
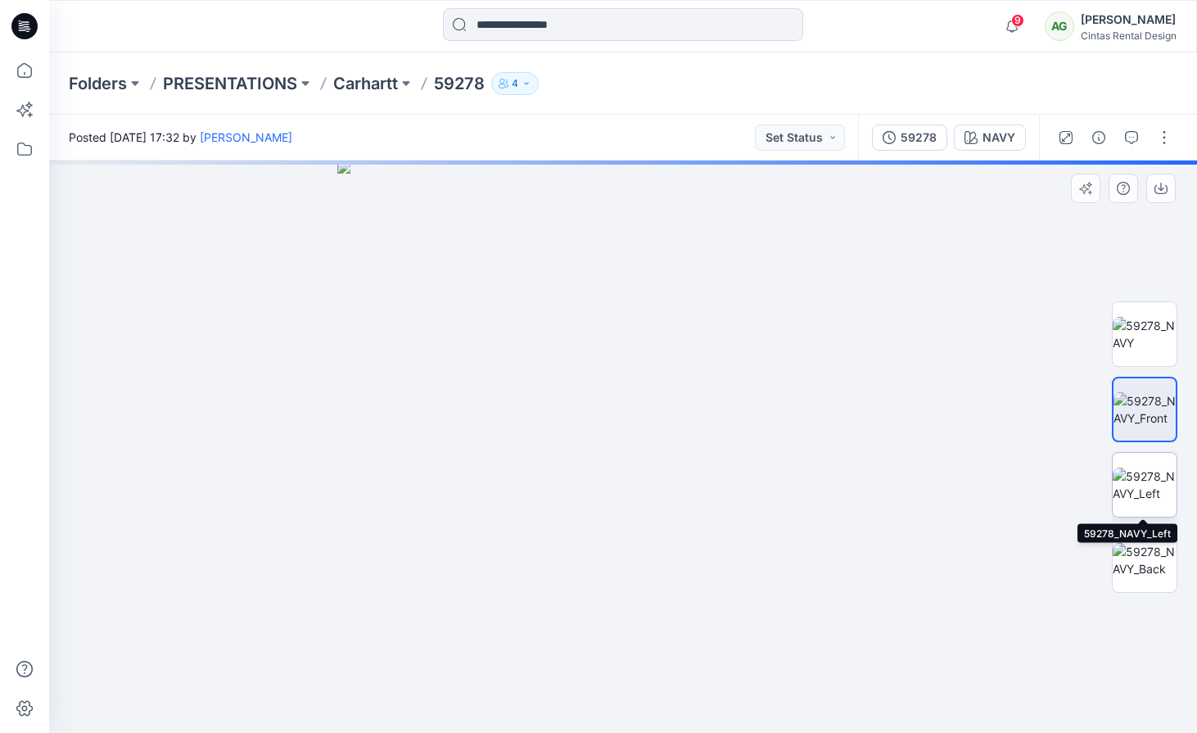
click at [1144, 494] on img at bounding box center [1144, 484] width 64 height 34
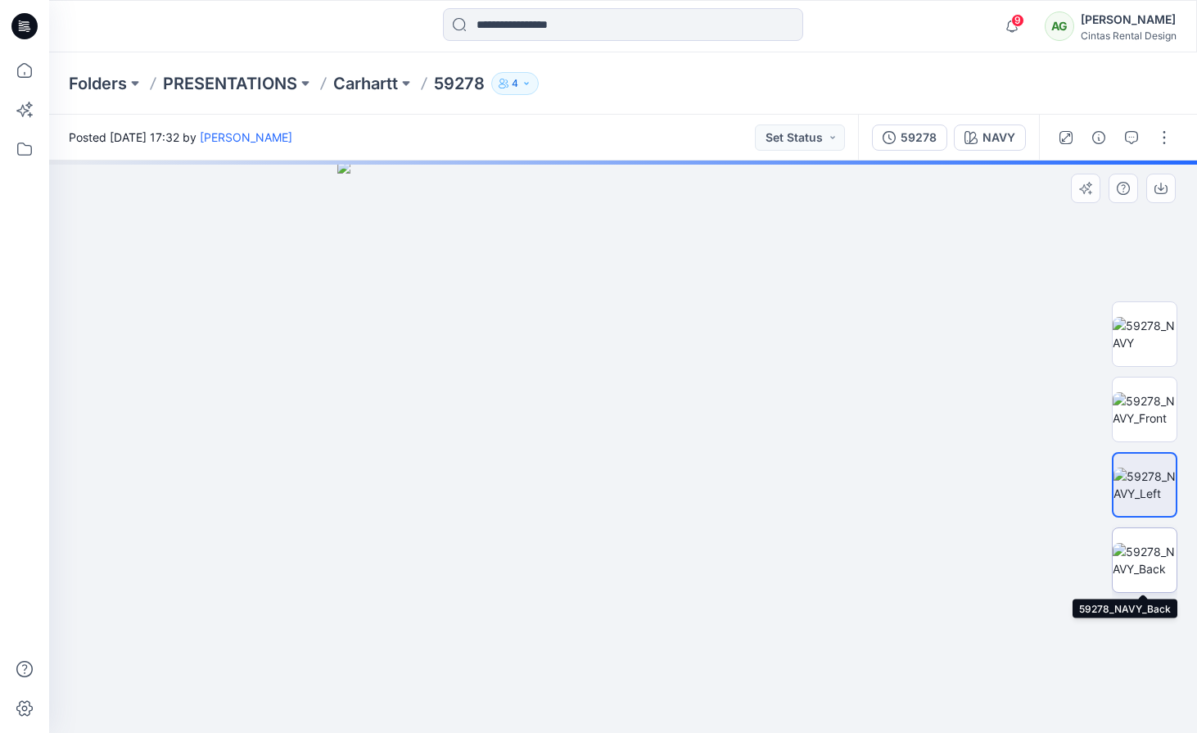
click at [1157, 576] on img at bounding box center [1144, 560] width 64 height 34
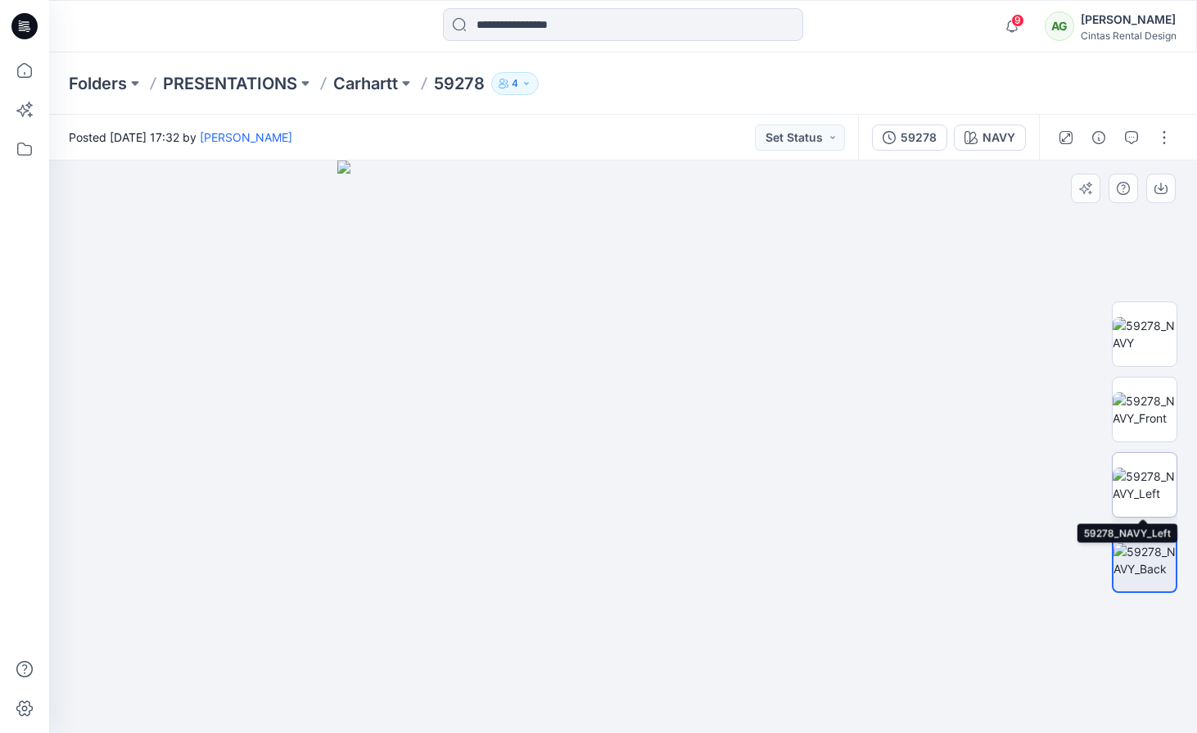
click at [1145, 489] on img at bounding box center [1144, 484] width 64 height 34
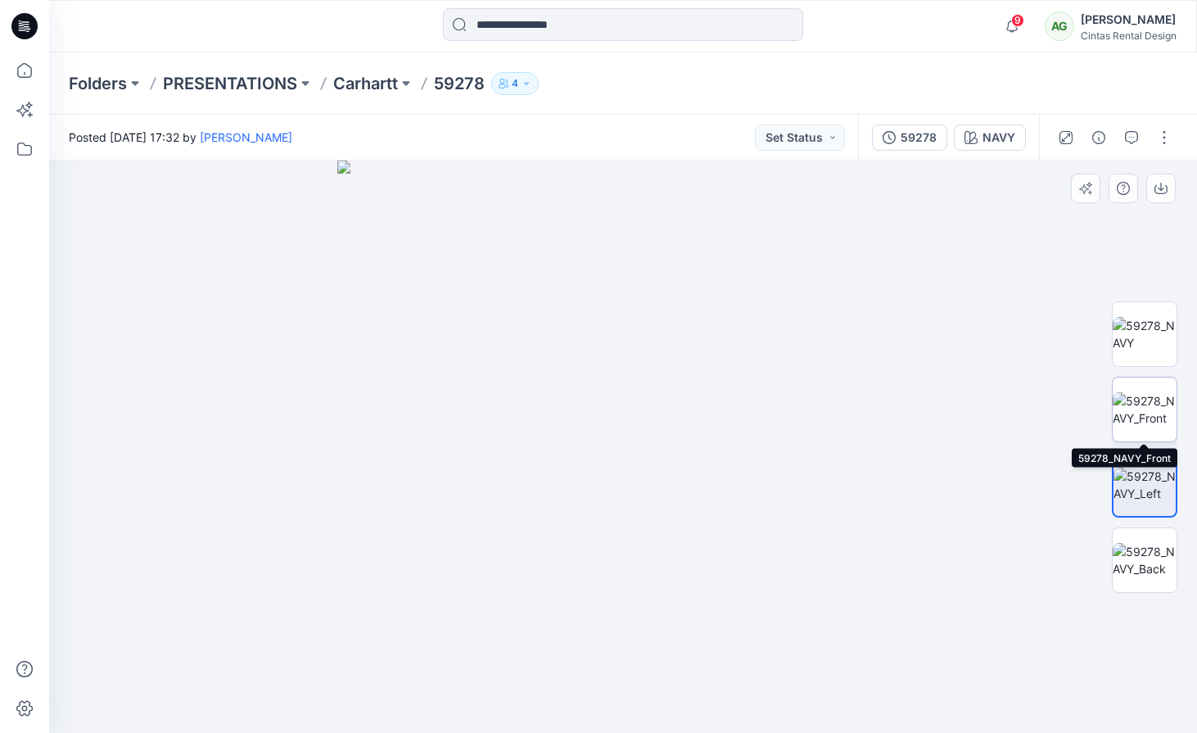
click at [1144, 404] on img at bounding box center [1144, 409] width 64 height 34
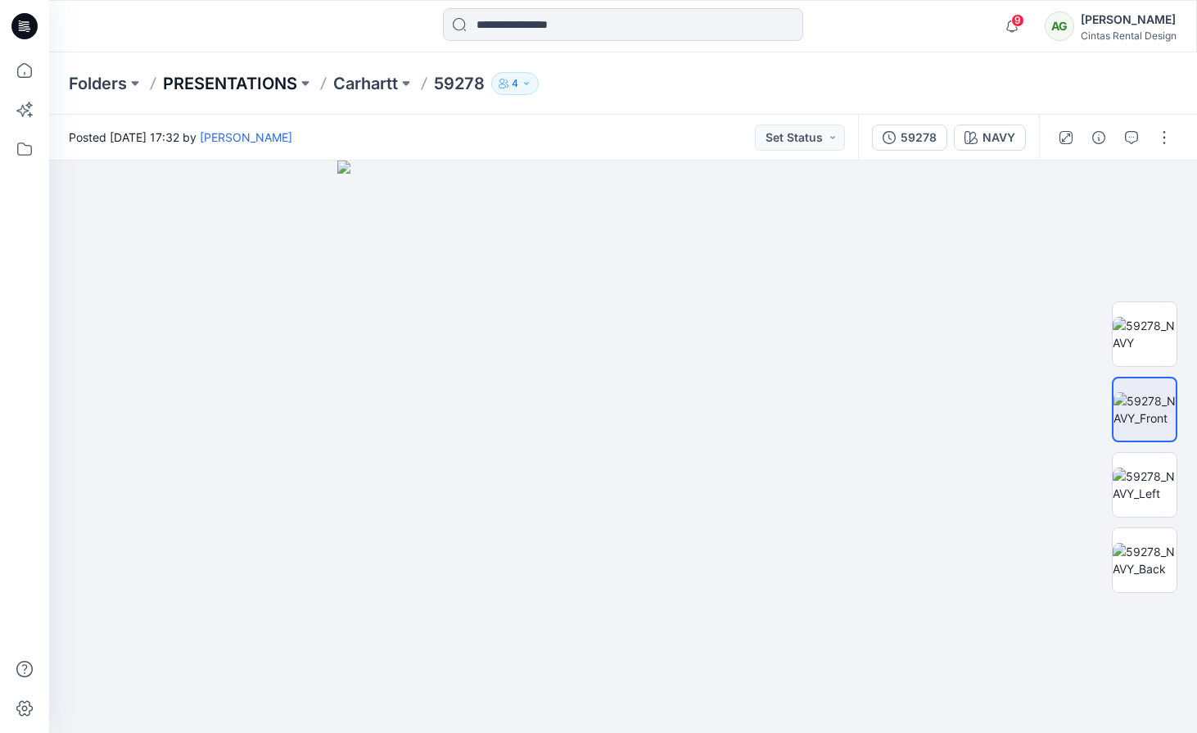
click at [260, 80] on p "PRESENTATIONS" at bounding box center [230, 83] width 134 height 23
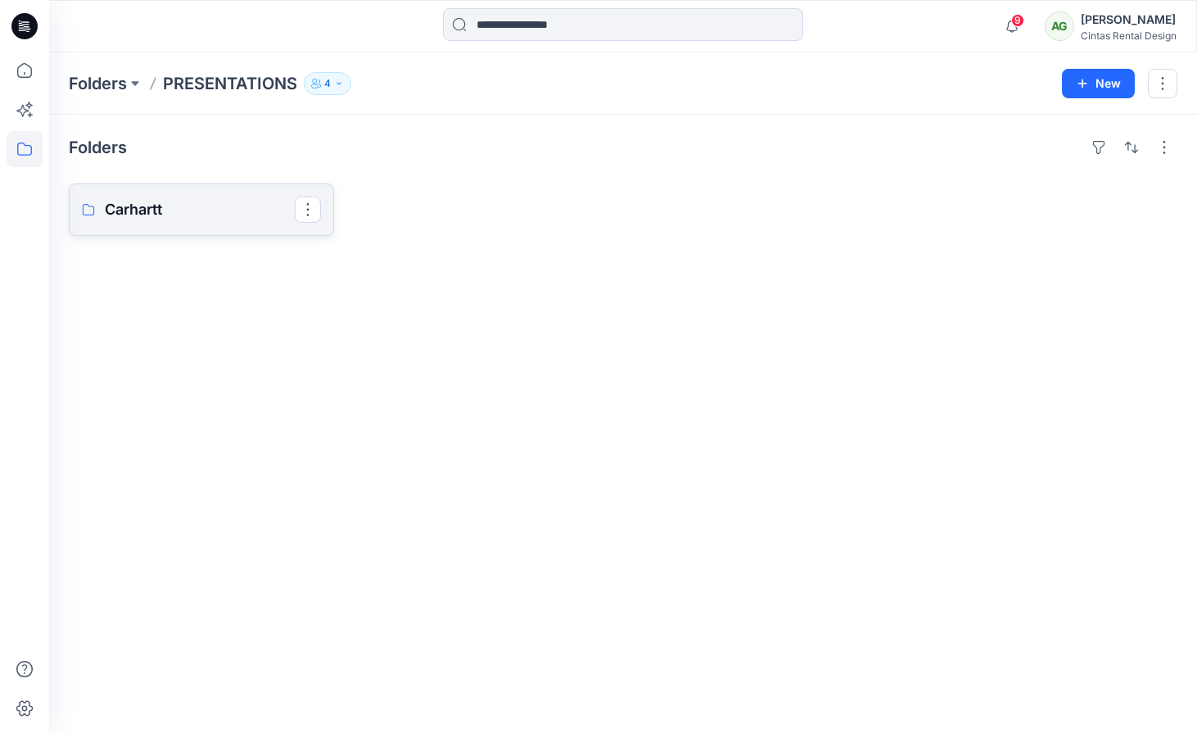
click at [248, 219] on p "Carhartt" at bounding box center [200, 209] width 190 height 23
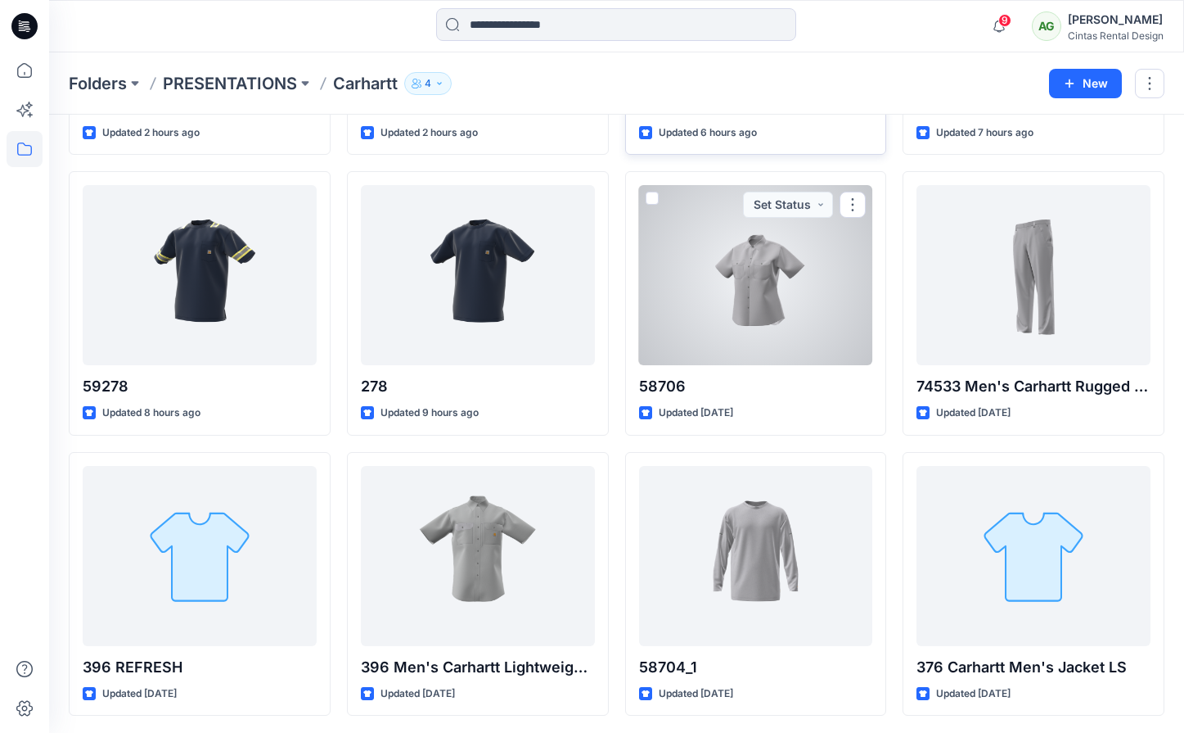
scroll to position [1136, 0]
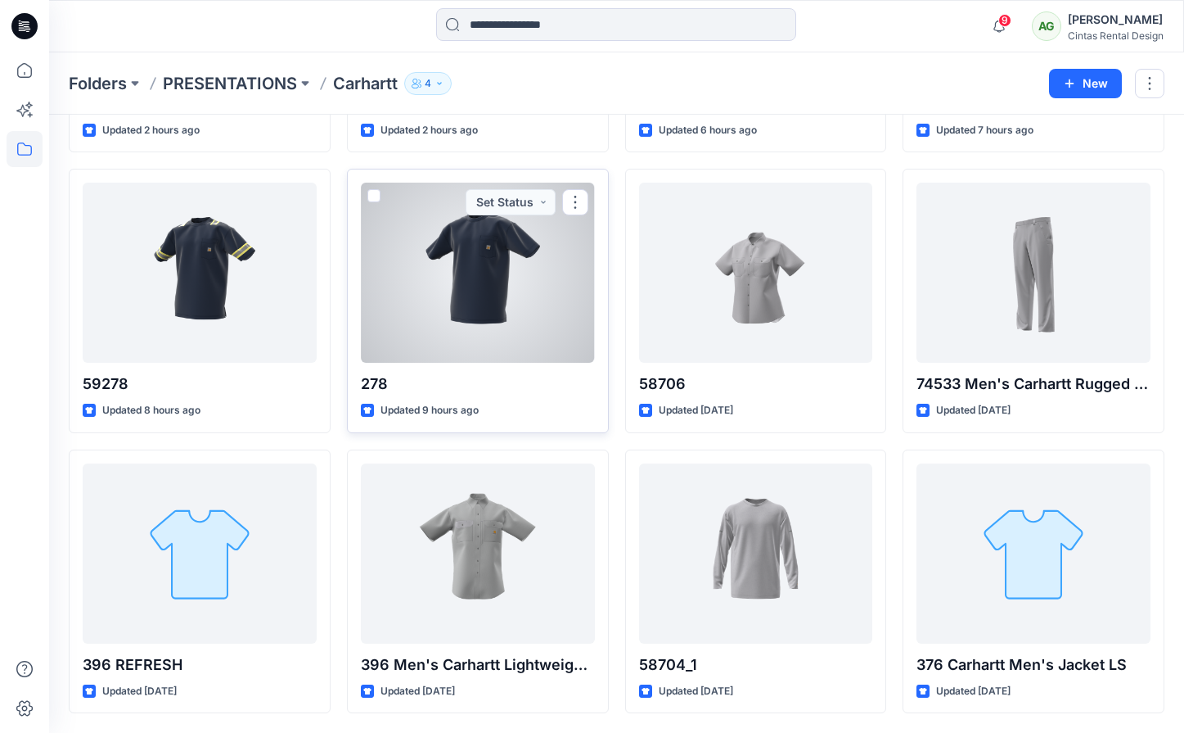
click at [506, 359] on div at bounding box center [478, 273] width 234 height 180
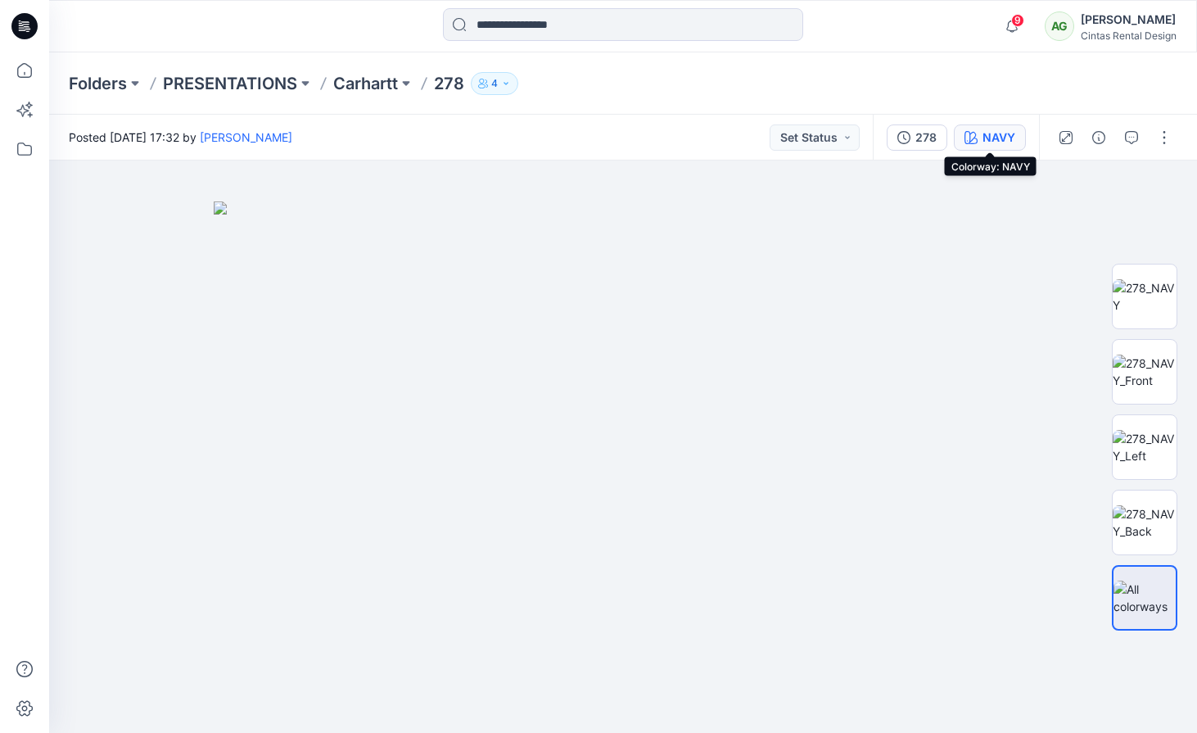
click at [987, 131] on div "NAVY" at bounding box center [998, 138] width 33 height 18
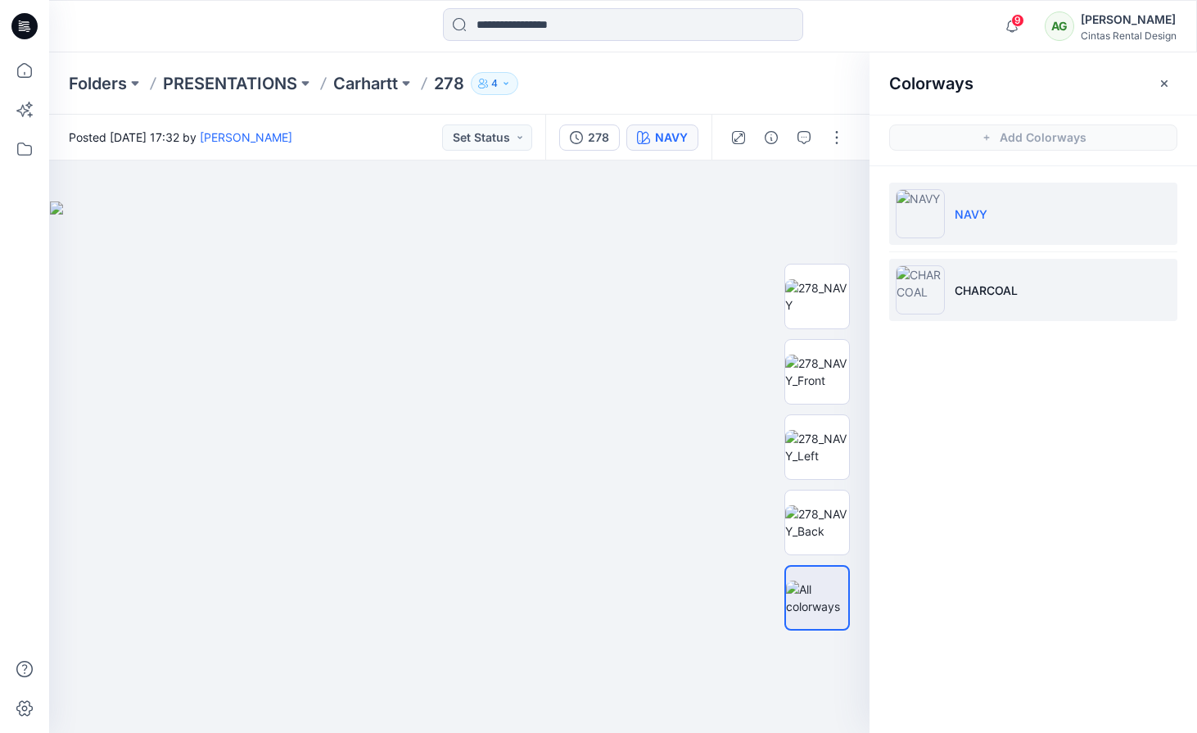
click at [982, 300] on li "CHARCOAL" at bounding box center [1033, 290] width 288 height 62
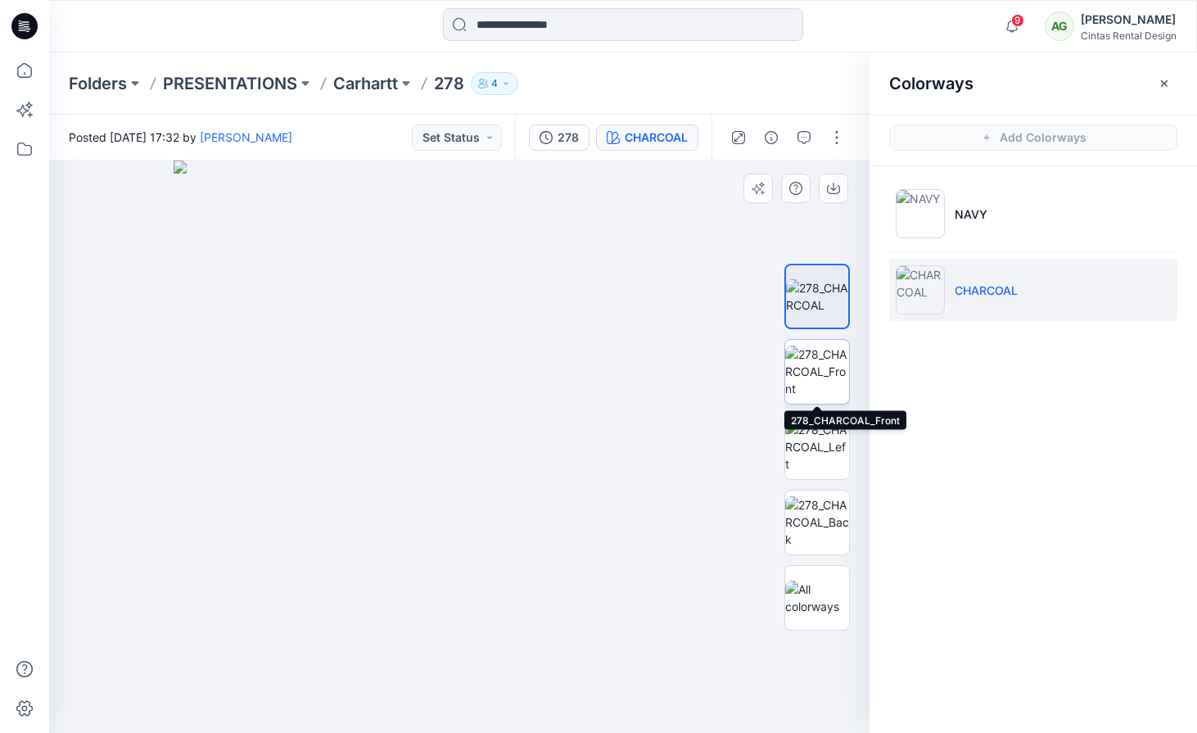
click at [801, 371] on img at bounding box center [817, 371] width 64 height 52
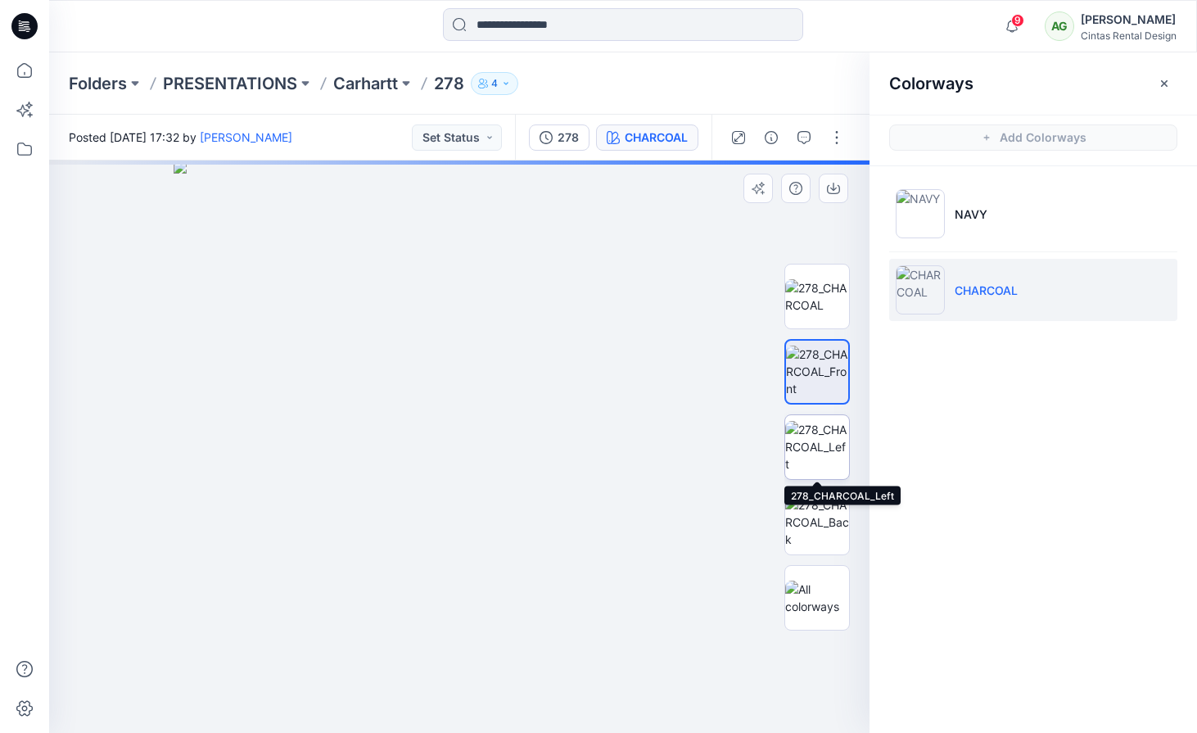
click at [805, 452] on img at bounding box center [817, 447] width 64 height 52
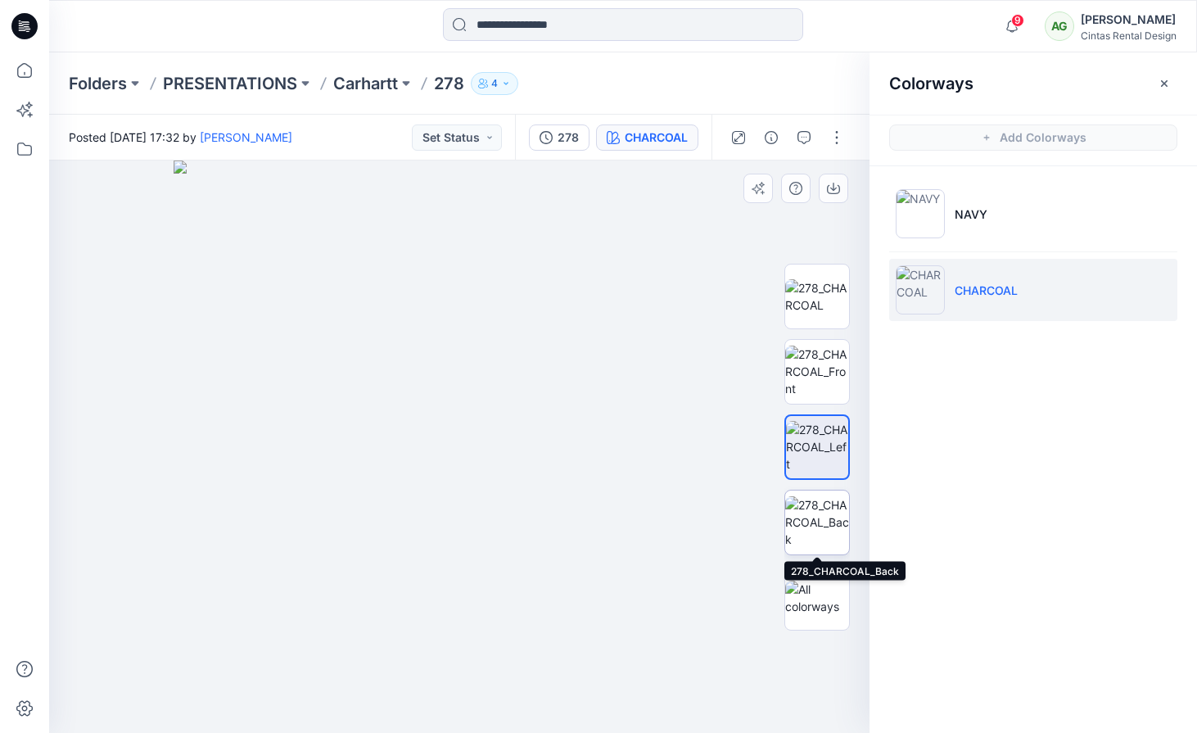
click at [806, 520] on img at bounding box center [817, 522] width 64 height 52
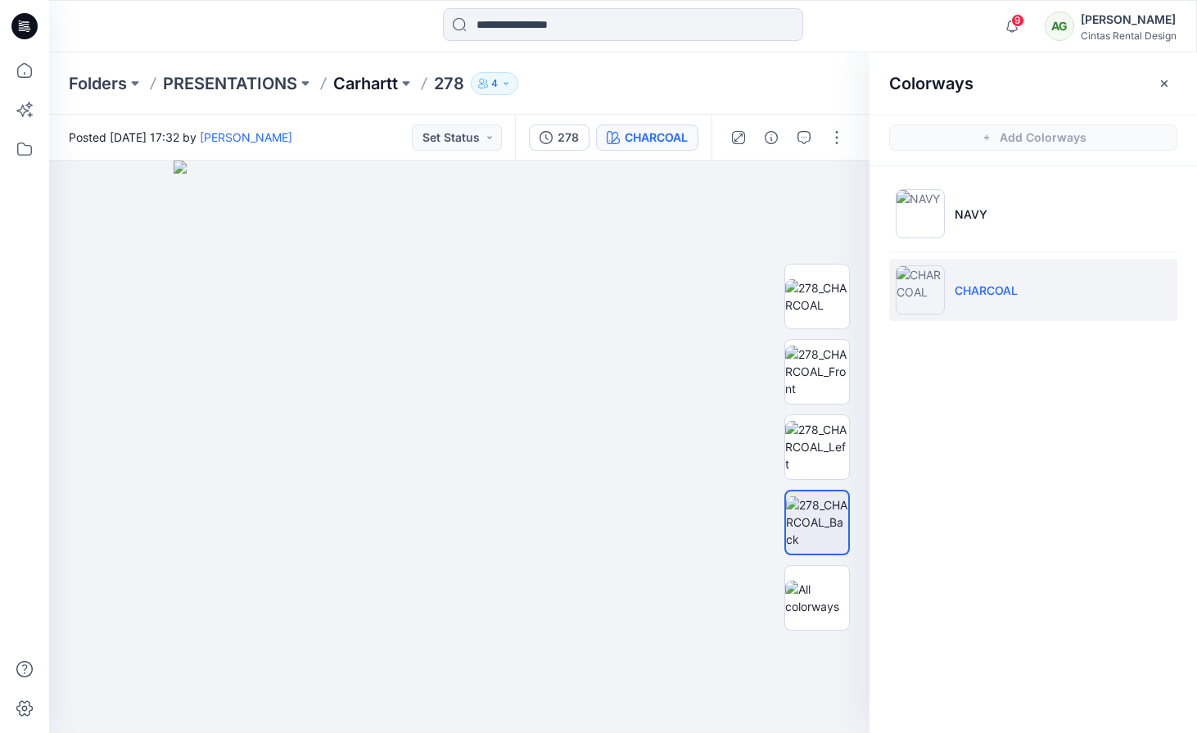
click at [359, 79] on p "Carhartt" at bounding box center [365, 83] width 65 height 23
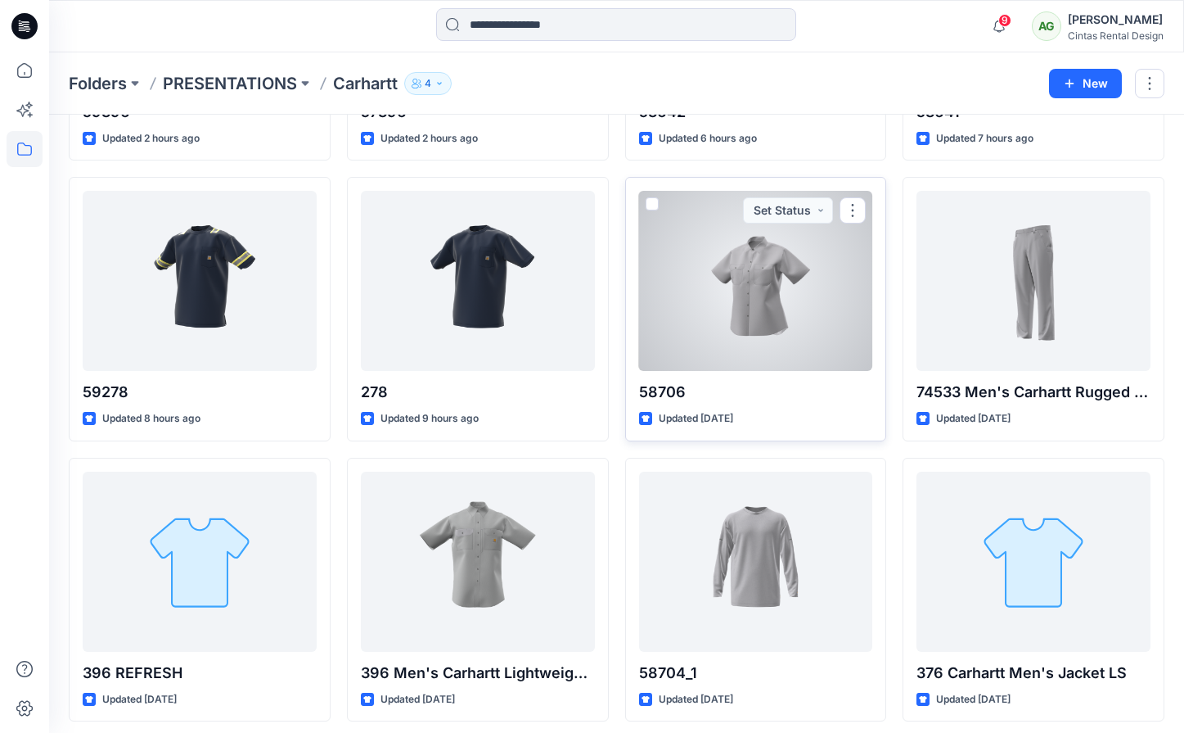
scroll to position [1136, 0]
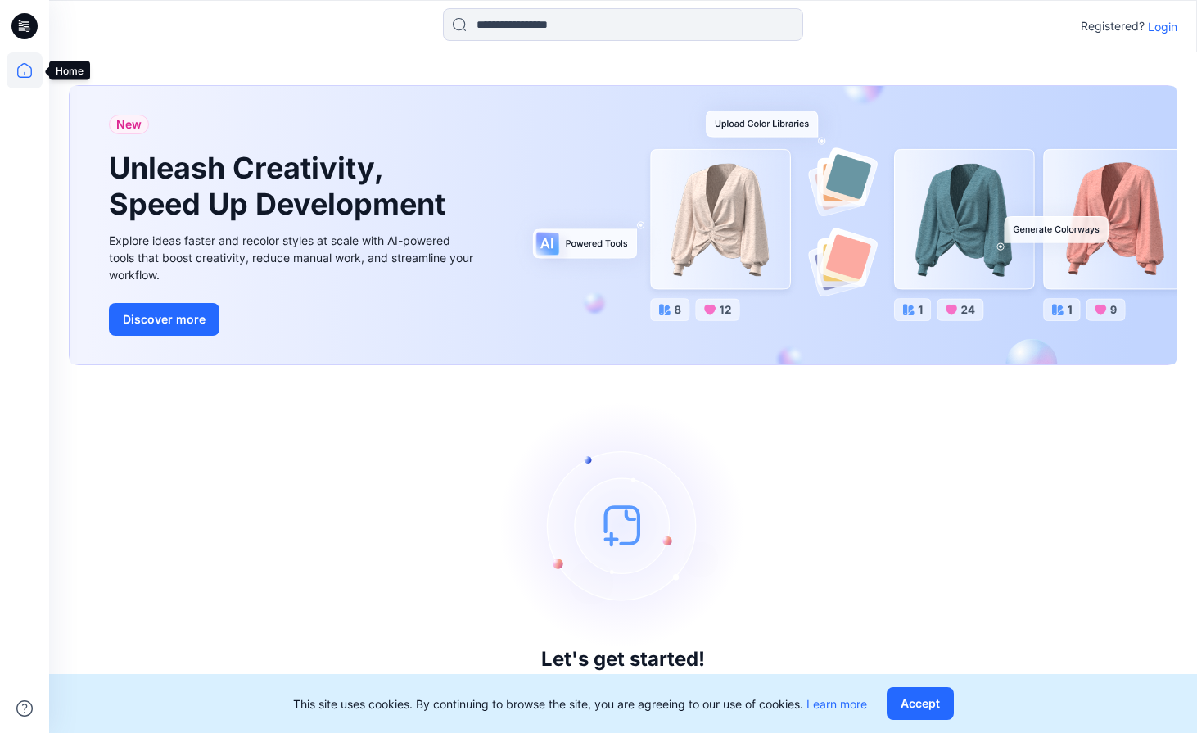
click at [18, 64] on icon at bounding box center [25, 70] width 36 height 36
